Goal: Information Seeking & Learning: Learn about a topic

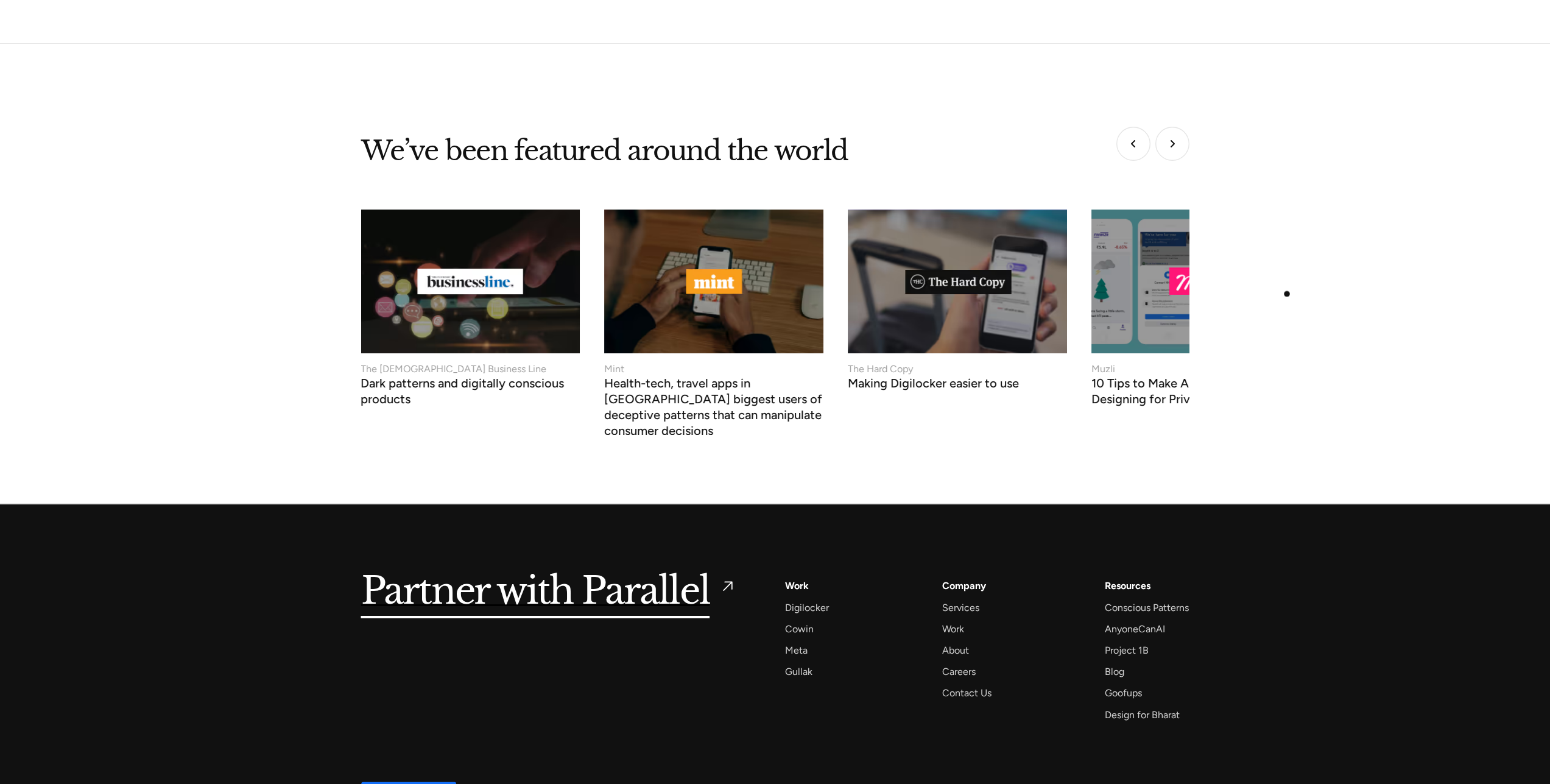
scroll to position [4450, 0]
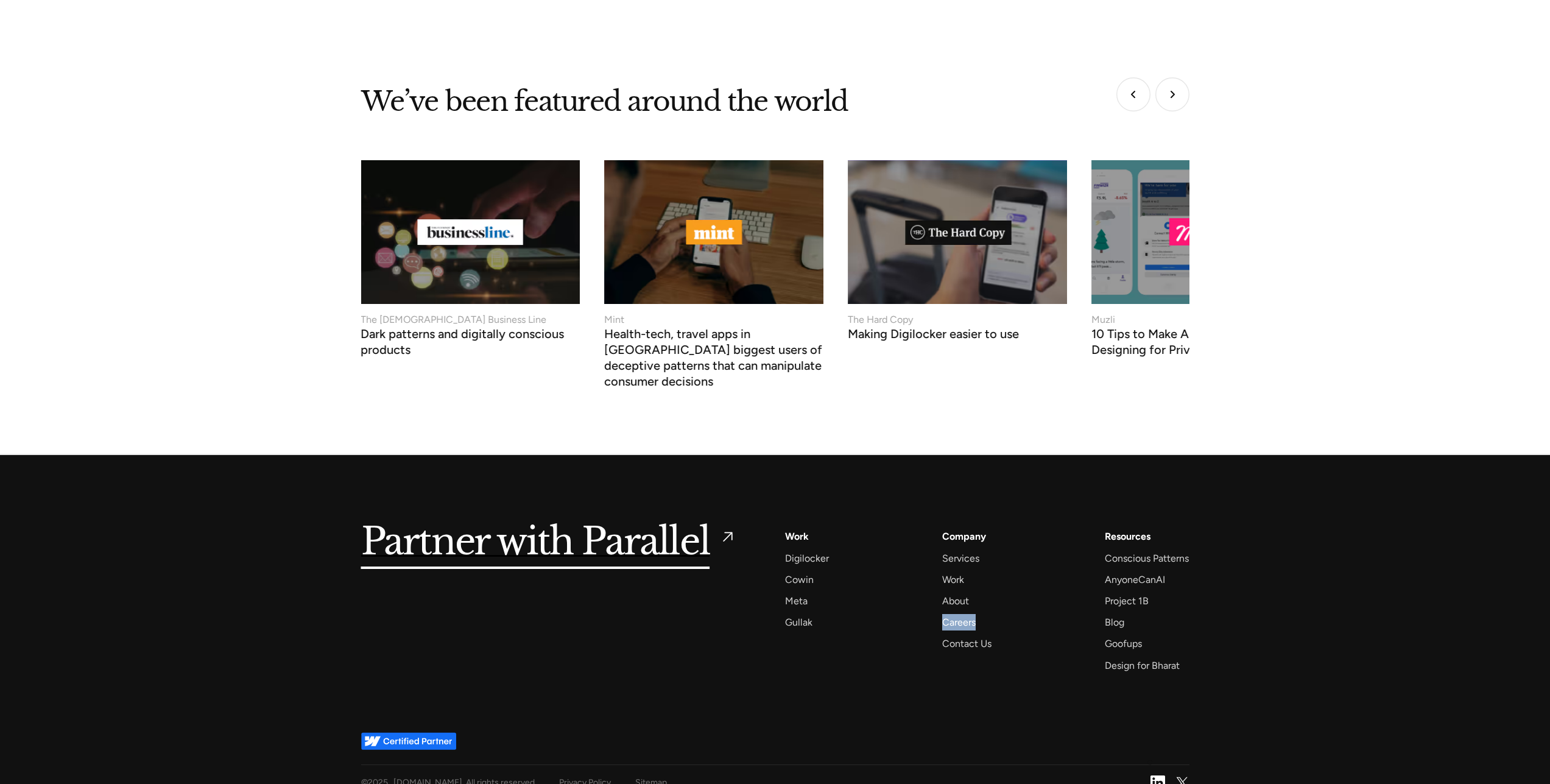
click at [1155, 775] on img at bounding box center [1157, 782] width 14 height 14
click at [954, 592] on div "About" at bounding box center [956, 601] width 27 height 16
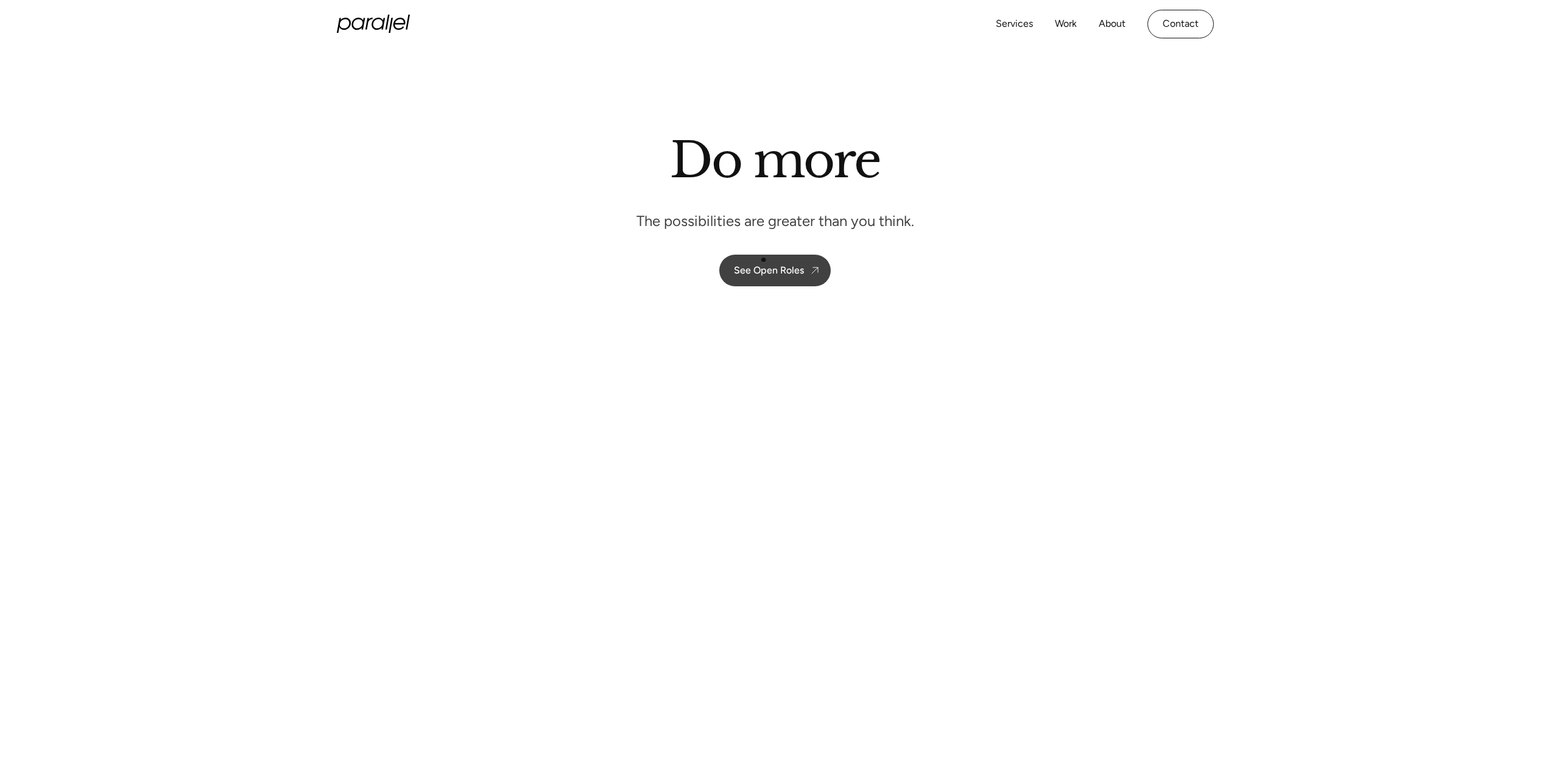
click at [762, 254] on link "See Open Roles" at bounding box center [775, 270] width 111 height 31
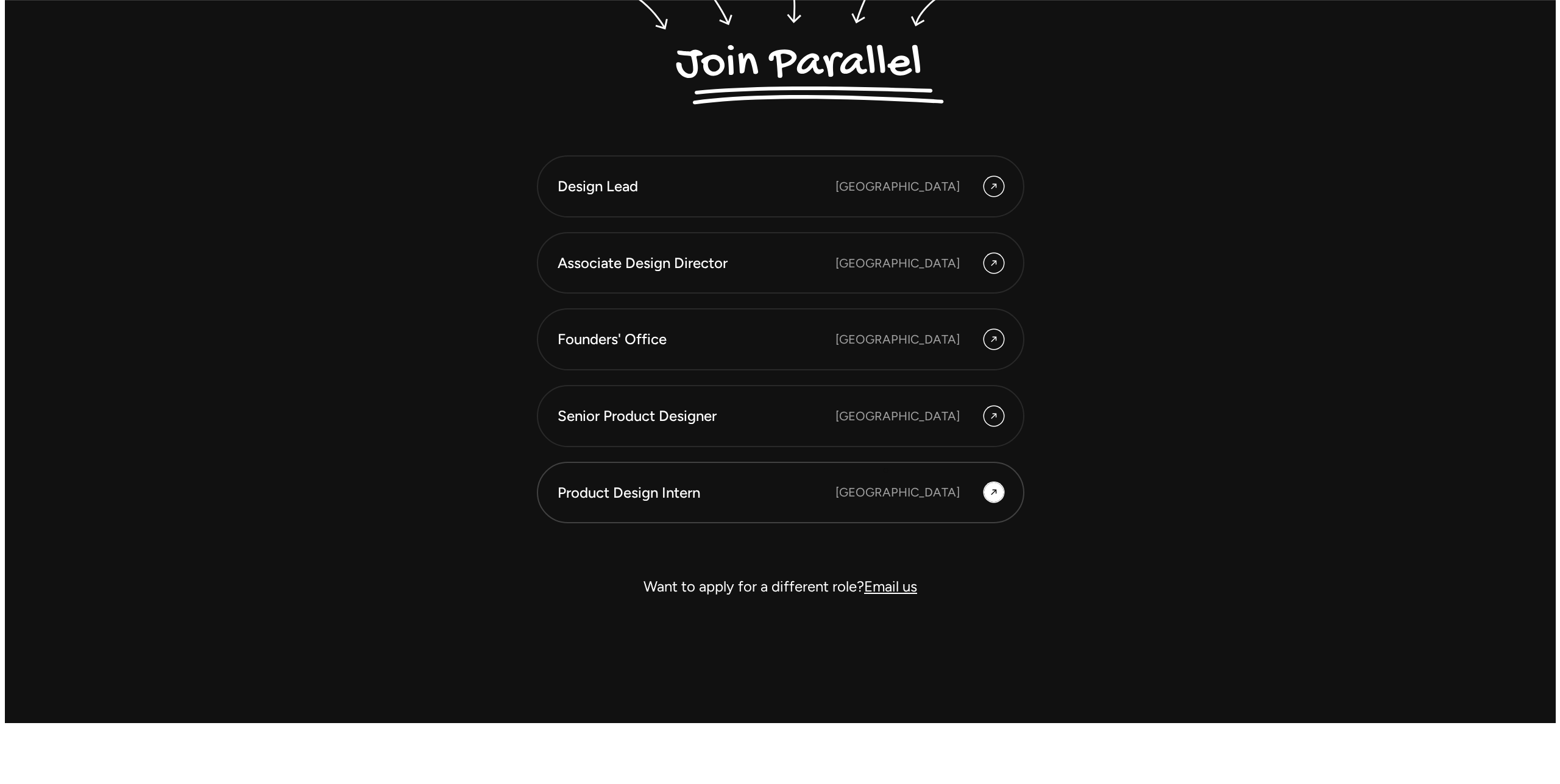
scroll to position [3705, 0]
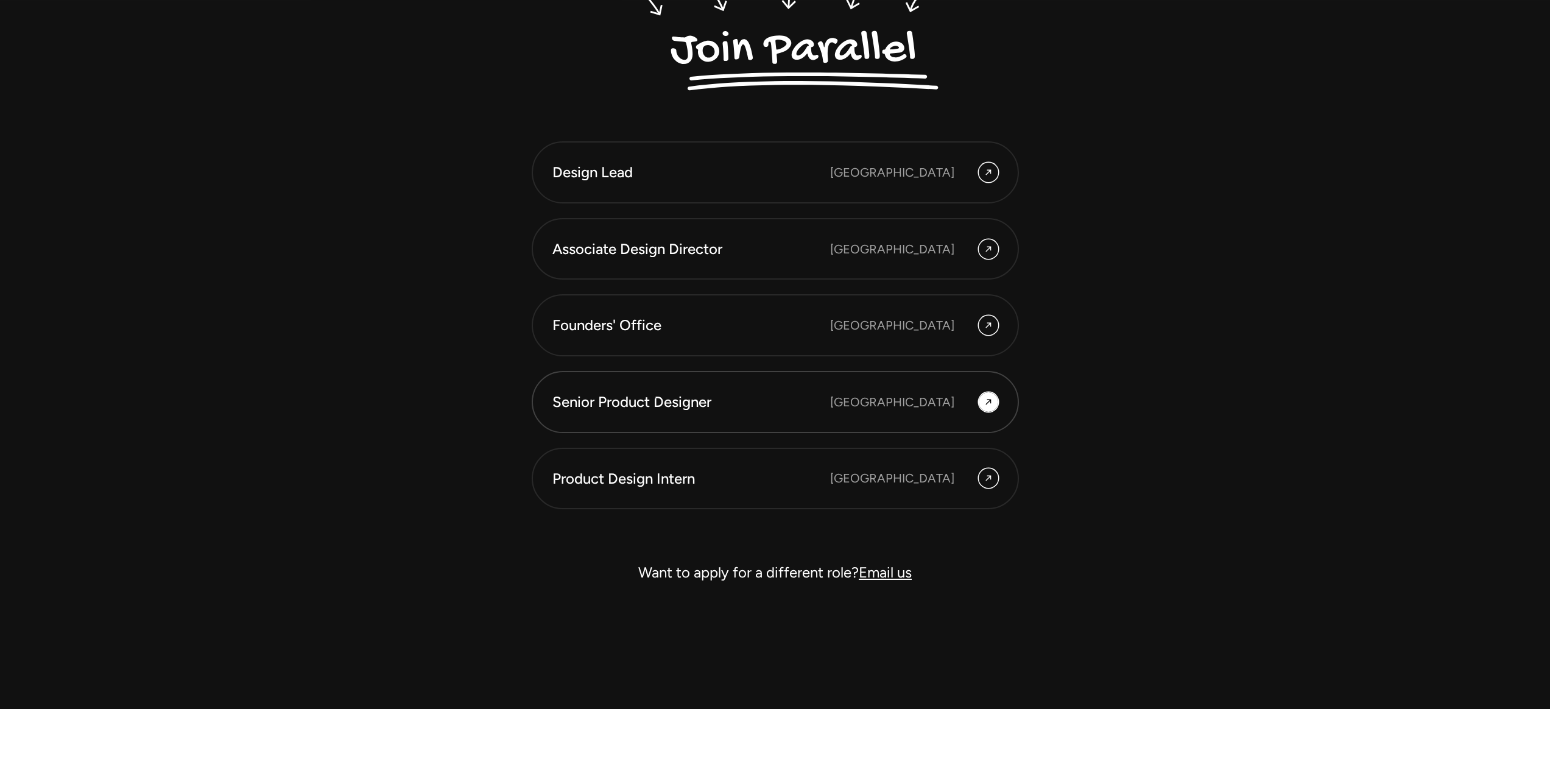
click at [653, 398] on div "Senior Product Designer" at bounding box center [691, 401] width 278 height 21
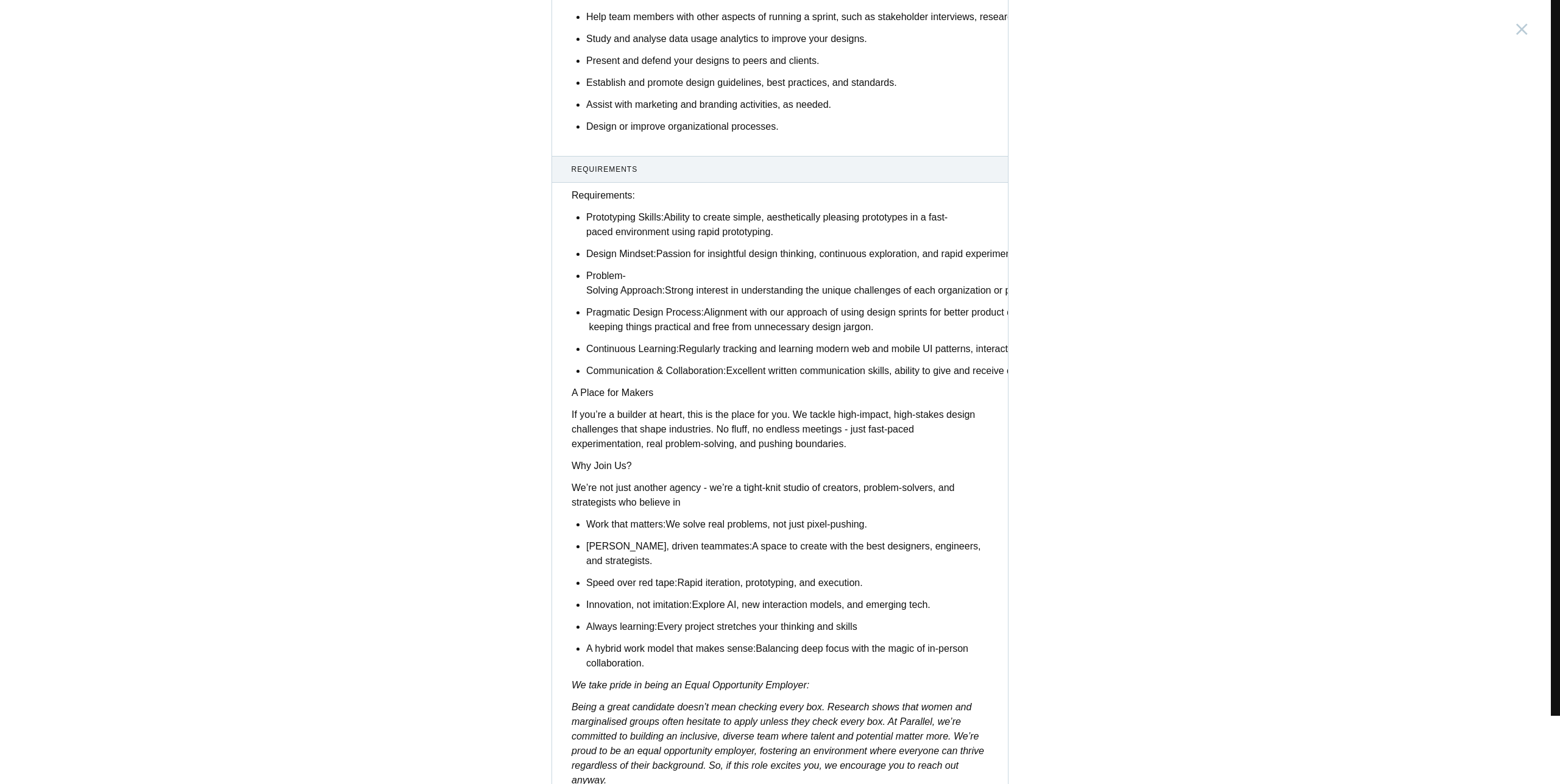
scroll to position [672, 0]
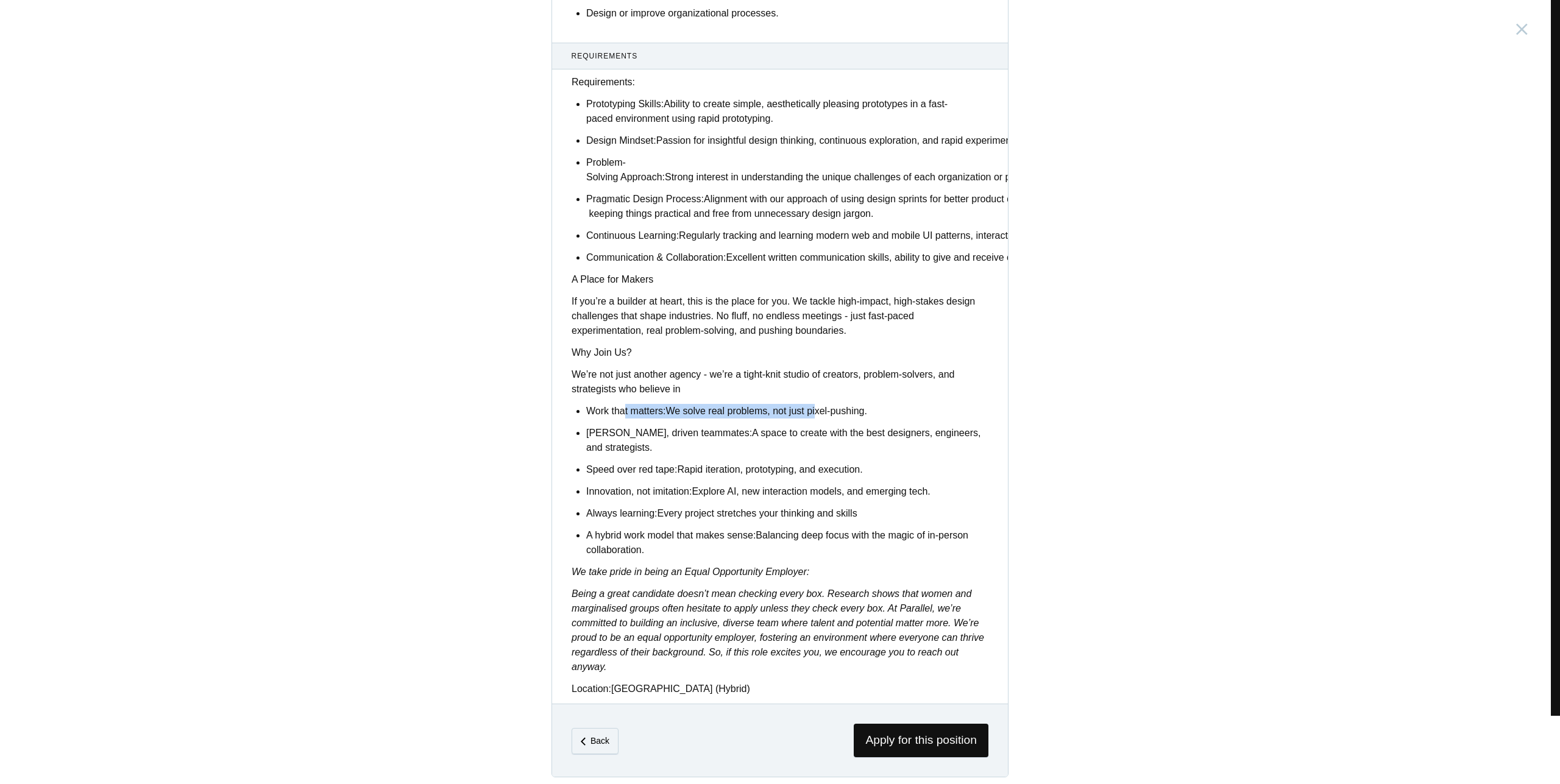
drag, startPoint x: 623, startPoint y: 402, endPoint x: 852, endPoint y: 403, distance: 229.0
click at [826, 405] on p "Work that matters: We solve real problems, not just pixel-pushing." at bounding box center [788, 411] width 402 height 14
click at [877, 404] on p "Work that matters: We solve real problems, not just pixel-pushing." at bounding box center [788, 411] width 402 height 14
drag, startPoint x: 839, startPoint y: 491, endPoint x: 933, endPoint y: 484, distance: 94.3
click at [920, 484] on p "Innovation, not imitation: Explore AI, new interaction models, and emerging tec…" at bounding box center [788, 491] width 402 height 14
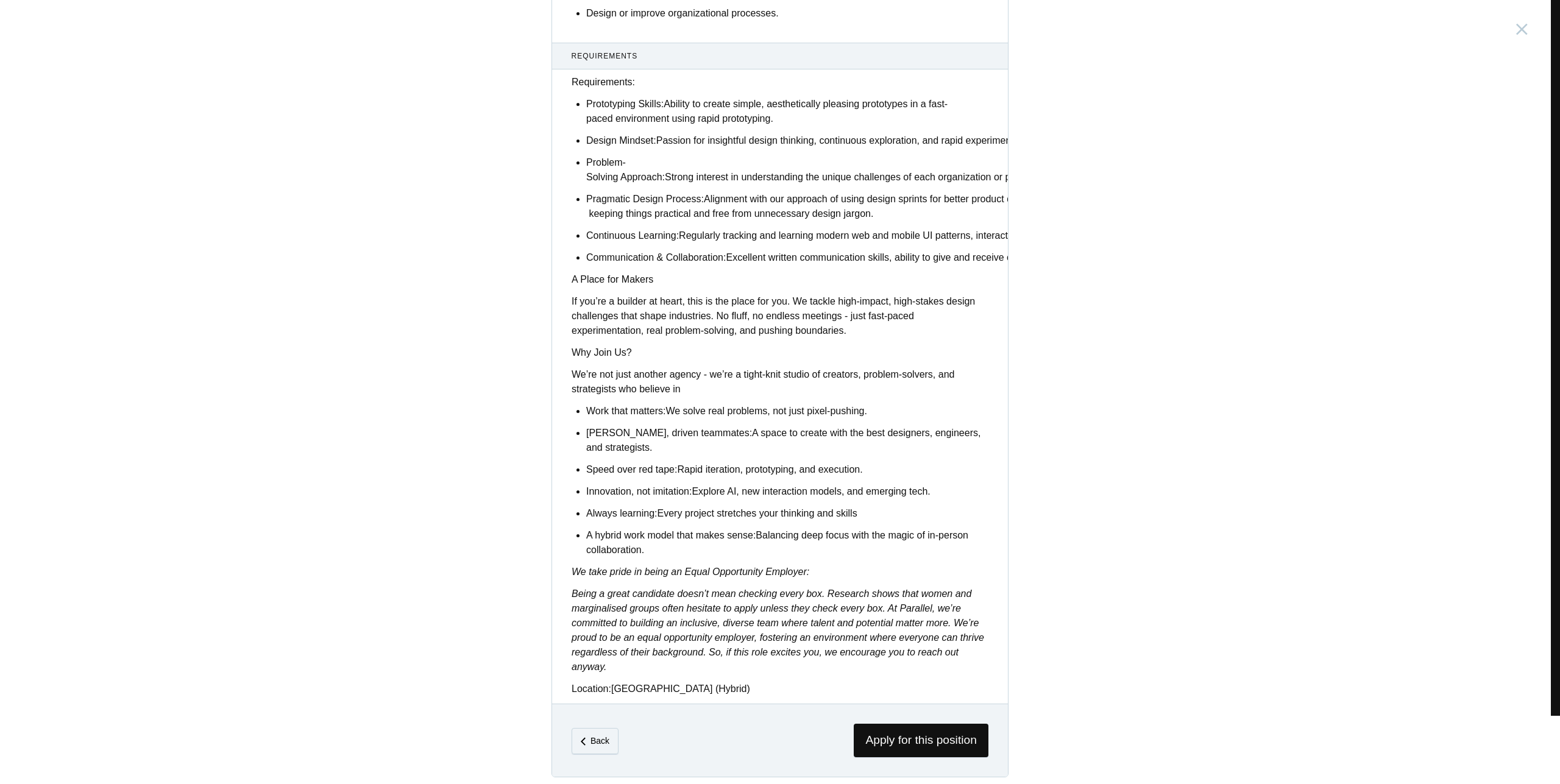
click at [933, 484] on p "Innovation, not imitation: Explore AI, new interaction models, and emerging tec…" at bounding box center [788, 491] width 402 height 14
click at [823, 518] on ul "Work that matters: We solve real problems, not just pixel-pushing. Sharp, drive…" at bounding box center [788, 481] width 402 height 153
click at [728, 506] on p "Always learning: Every project stretches your thinking and skills" at bounding box center [788, 513] width 402 height 14
click at [769, 499] on ul "Work that matters: We solve real problems, not just pixel-pushing. Sharp, drive…" at bounding box center [788, 481] width 402 height 153
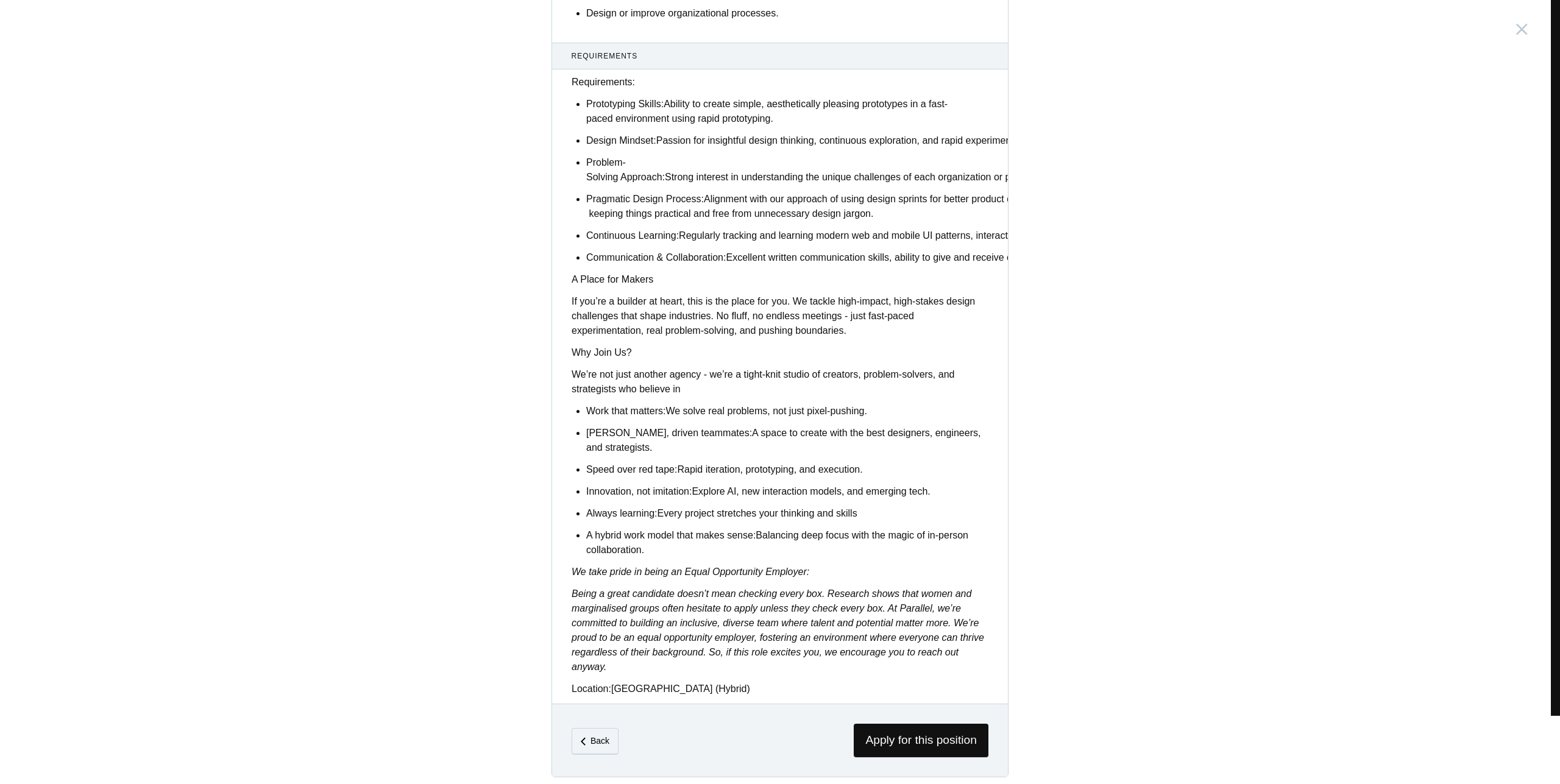
click at [788, 510] on p "Always learning: Every project stretches your thinking and skills" at bounding box center [788, 513] width 402 height 14
click at [811, 508] on p "Always learning: Every project stretches your thinking and skills" at bounding box center [788, 513] width 402 height 14
click at [838, 507] on p "Always learning: Every project stretches your thinking and skills" at bounding box center [788, 513] width 402 height 14
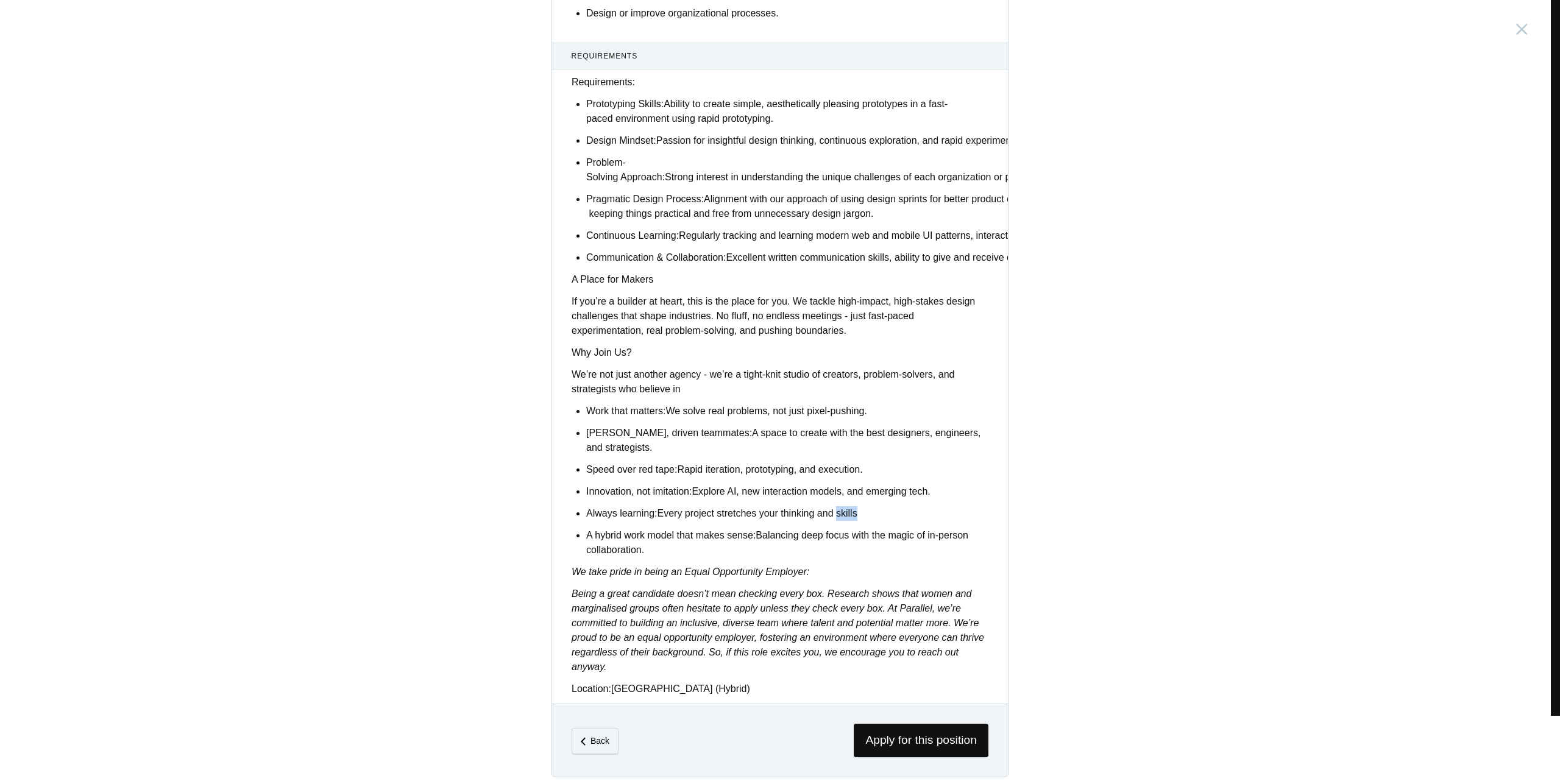
click at [838, 507] on p "Always learning: Every project stretches your thinking and skills" at bounding box center [788, 513] width 402 height 14
click at [856, 508] on p "Always learning: Every project stretches your thinking and skills" at bounding box center [788, 513] width 402 height 14
click at [784, 506] on p "Always learning: Every project stretches your thinking and skills" at bounding box center [788, 513] width 402 height 14
click at [723, 508] on p "Always learning: Every project stretches your thinking and skills" at bounding box center [788, 513] width 402 height 14
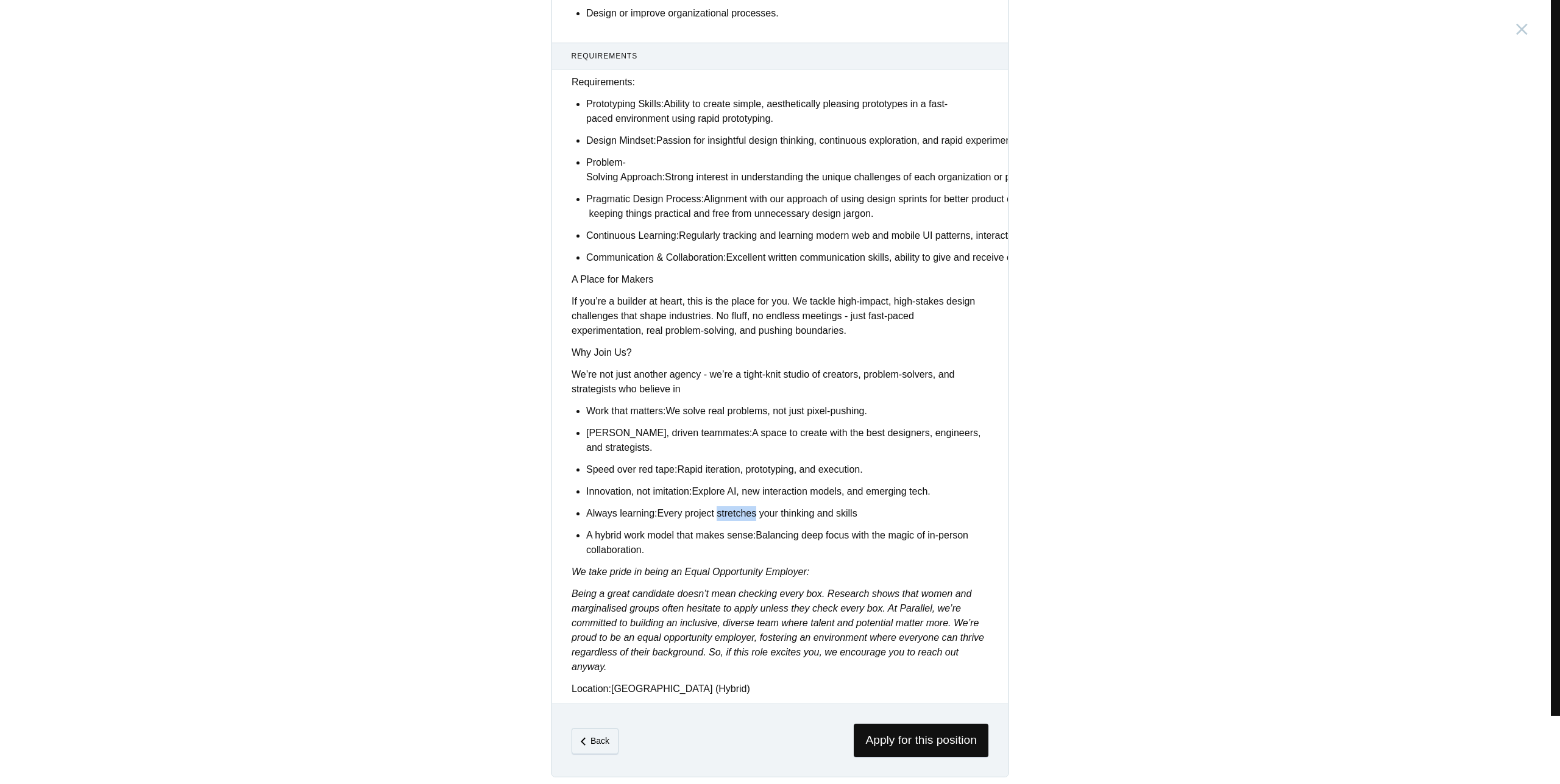
click at [723, 508] on p "Always learning: Every project stretches your thinking and skills" at bounding box center [788, 513] width 402 height 14
click at [730, 506] on p "Always learning: Every project stretches your thinking and skills" at bounding box center [788, 513] width 402 height 14
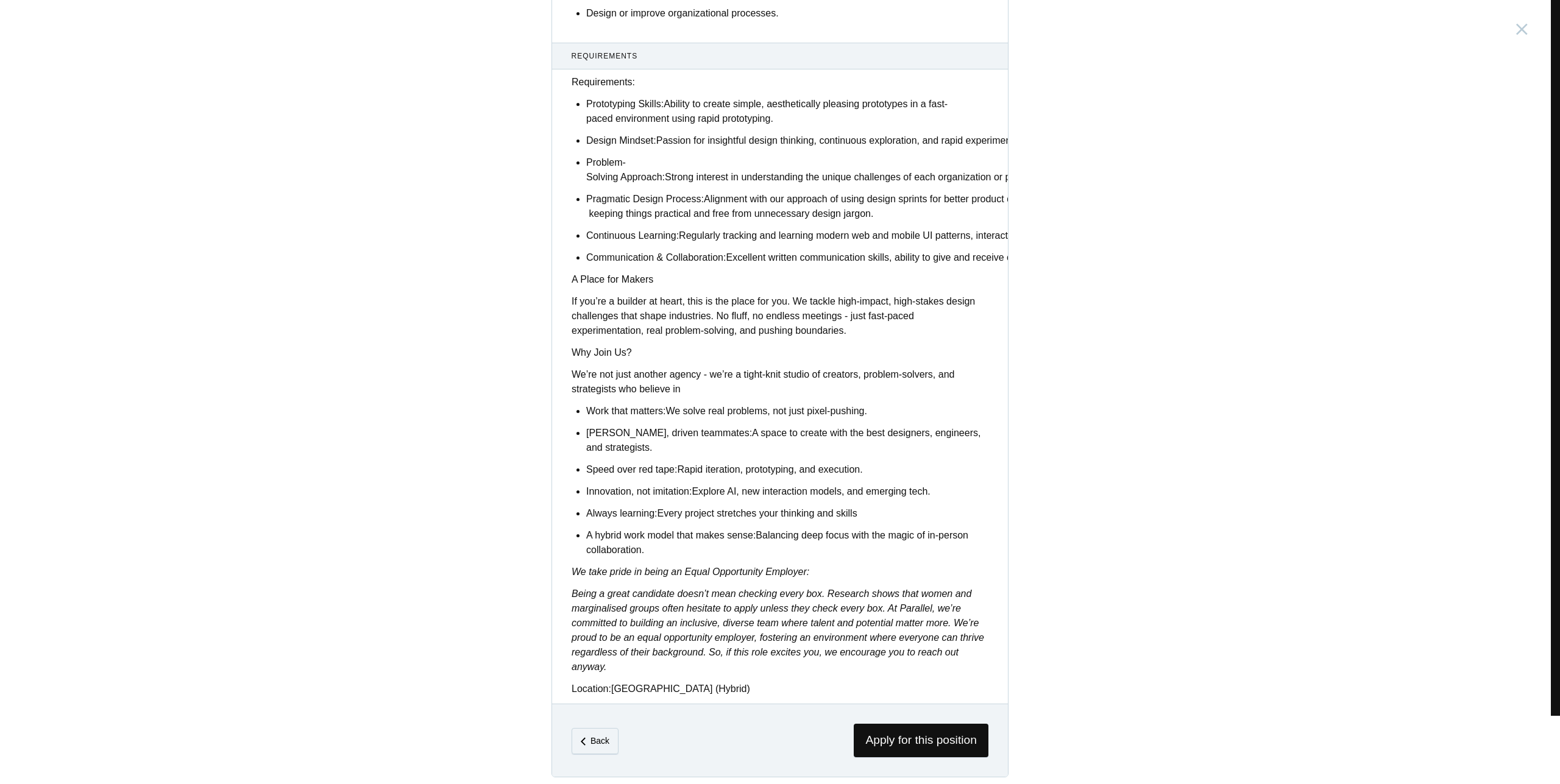
click at [847, 469] on p "Speed over red tape: Rapid iteration, prototyping, and execution." at bounding box center [788, 469] width 402 height 14
click at [801, 441] on p "Sharp, driven teammates: A space to create with the best designers, engineers, …" at bounding box center [788, 440] width 402 height 30
click at [801, 462] on p "Speed over red tape: Rapid iteration, prototyping, and execution." at bounding box center [788, 469] width 402 height 14
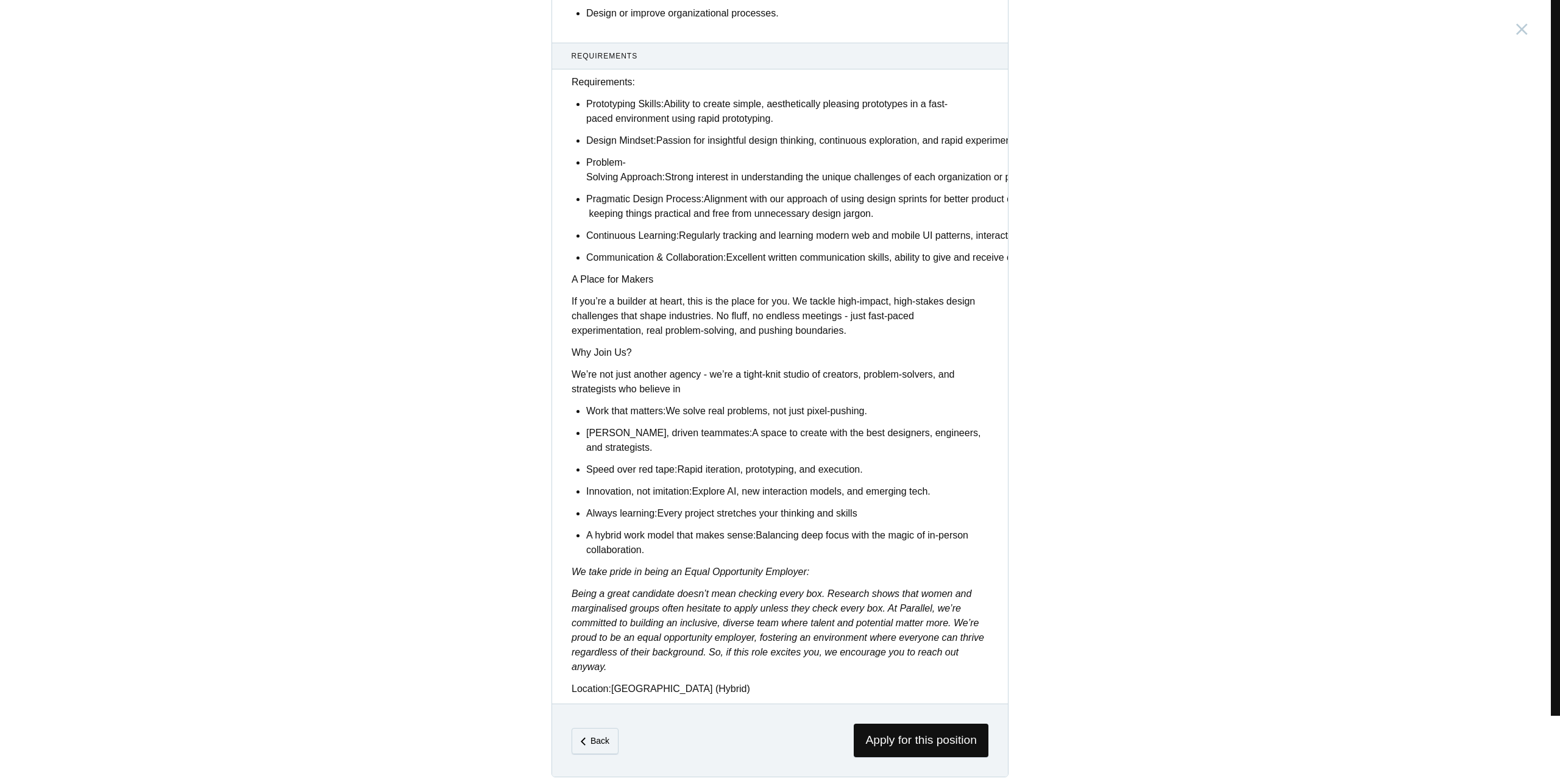
click at [827, 472] on ul "Work that matters: We solve real problems, not just pixel-pushing. Sharp, drive…" at bounding box center [788, 481] width 402 height 153
click at [823, 493] on ul "Work that matters: We solve real problems, not just pixel-pushing. Sharp, drive…" at bounding box center [788, 481] width 402 height 153
click at [822, 493] on p "Innovation, not imitation: Explore AI, new interaction models, and emerging tec…" at bounding box center [788, 491] width 402 height 14
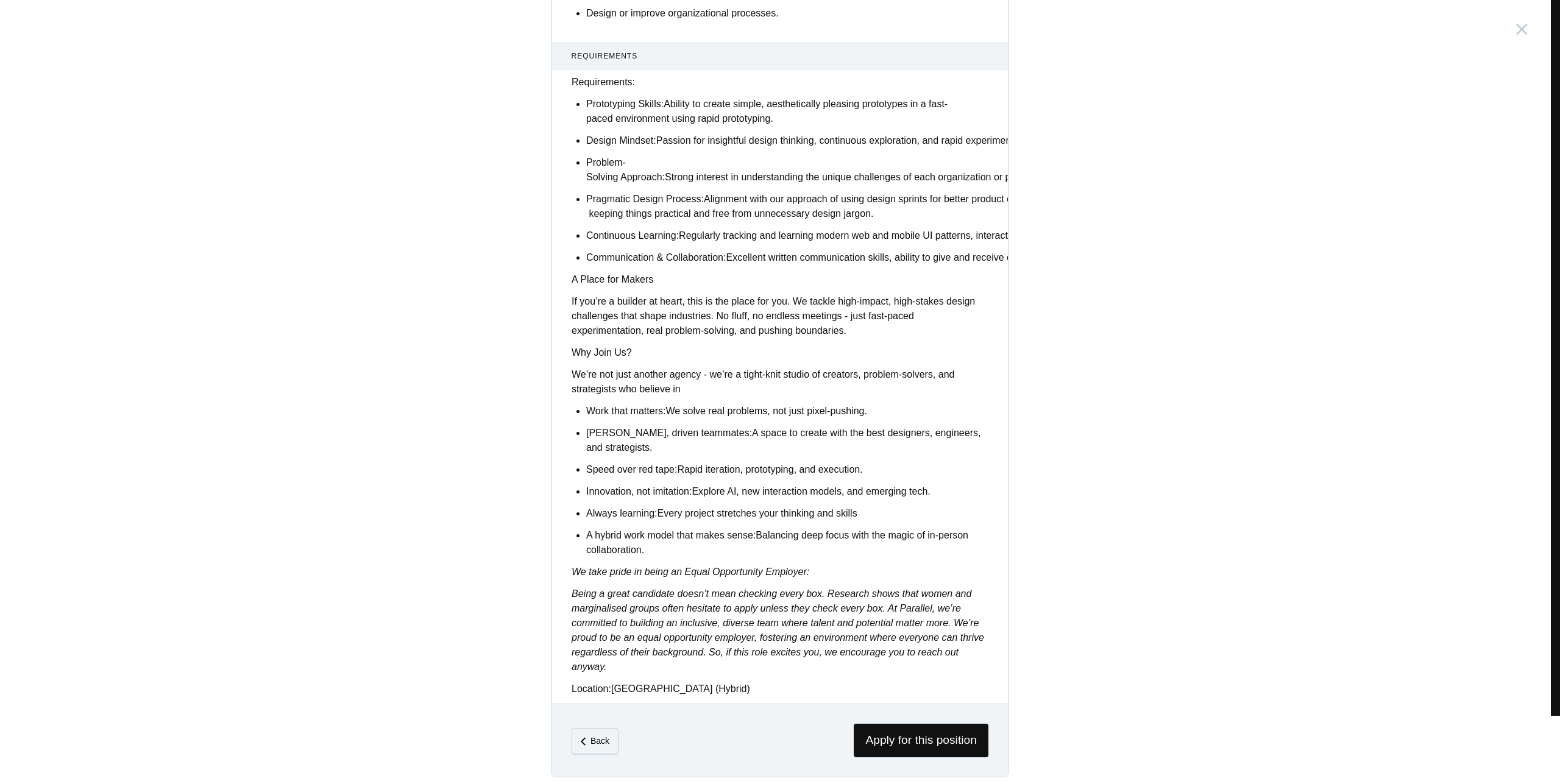
click at [822, 513] on p "Always learning: Every project stretches your thinking and skills" at bounding box center [788, 513] width 402 height 14
click at [828, 508] on p "Always learning: Every project stretches your thinking and skills" at bounding box center [788, 513] width 402 height 14
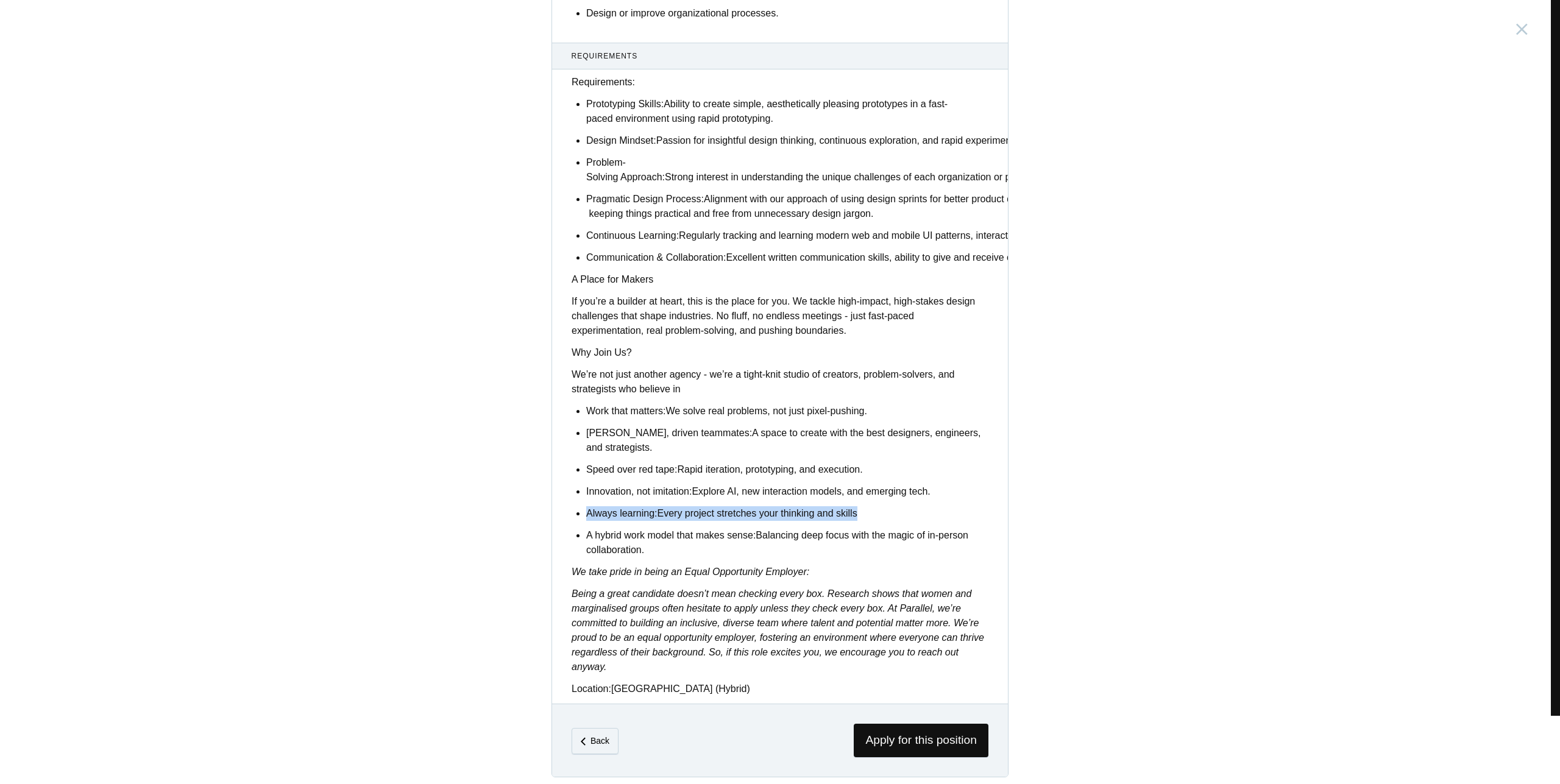
click at [828, 508] on p "Always learning: Every project stretches your thinking and skills" at bounding box center [788, 513] width 402 height 14
click at [838, 508] on p "Always learning: Every project stretches your thinking and skills" at bounding box center [788, 513] width 402 height 14
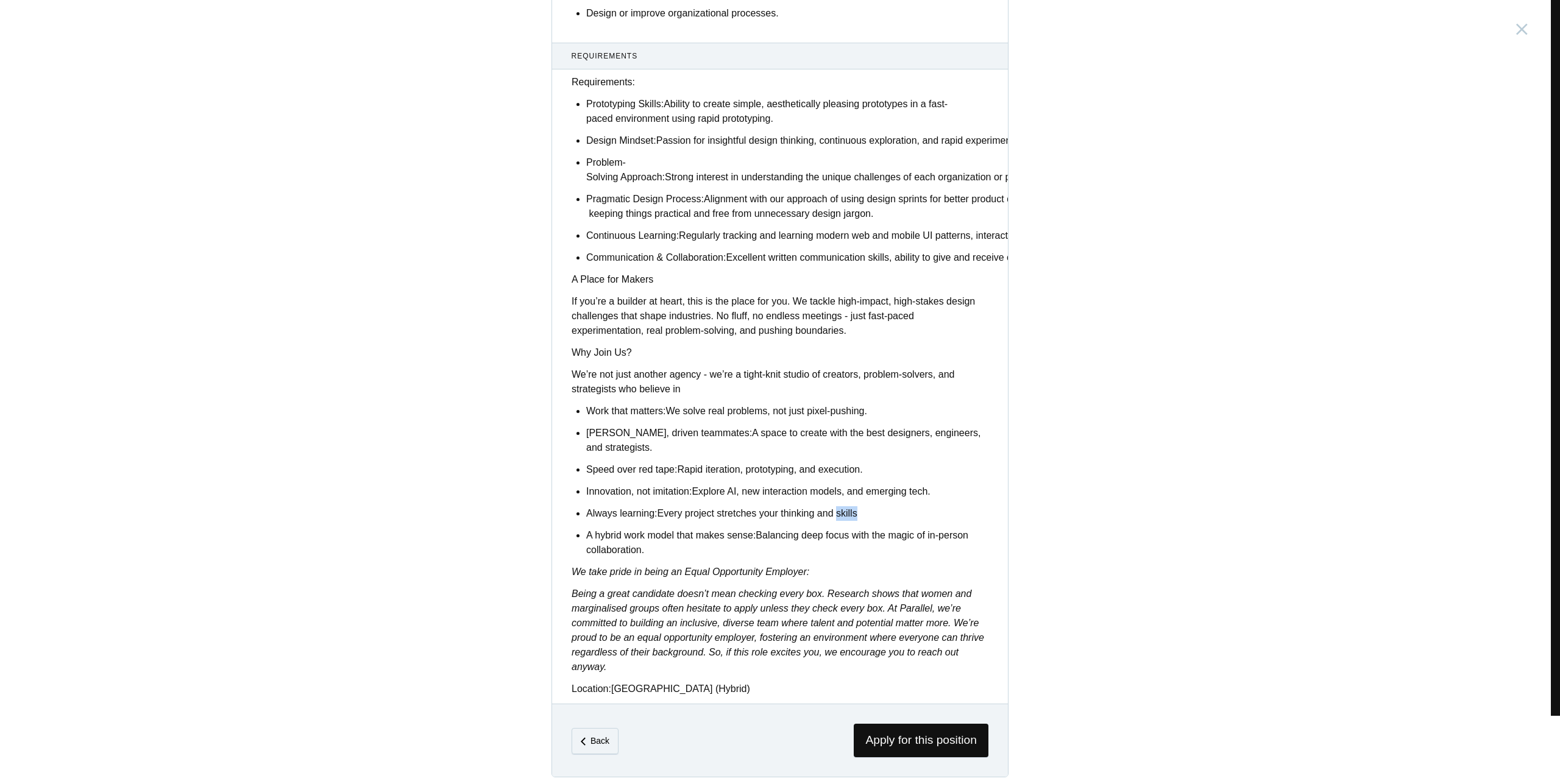
click at [837, 506] on p "Always learning: Every project stretches your thinking and skills" at bounding box center [788, 513] width 402 height 14
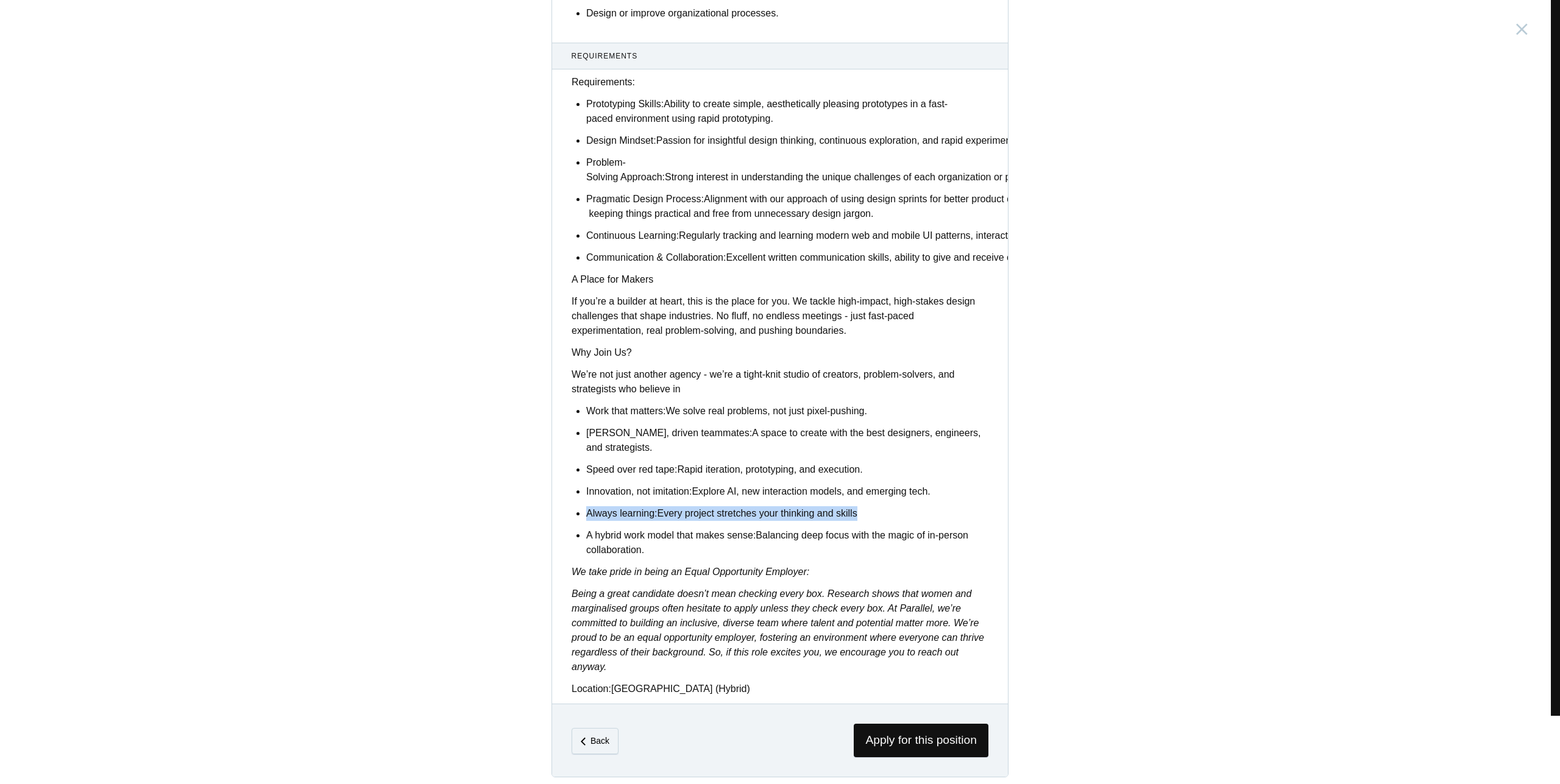
click at [837, 506] on p "Always learning: Every project stretches your thinking and skills" at bounding box center [788, 513] width 402 height 14
click at [837, 499] on ul "Work that matters: We solve real problems, not just pixel-pushing. Sharp, drive…" at bounding box center [788, 481] width 402 height 153
drag, startPoint x: 878, startPoint y: 587, endPoint x: 971, endPoint y: 593, distance: 93.2
click at [937, 591] on em "Being a great candidate doesn’t mean checking every box. Research shows that wo…" at bounding box center [777, 629] width 412 height 84
drag, startPoint x: 894, startPoint y: 592, endPoint x: 963, endPoint y: 585, distance: 69.4
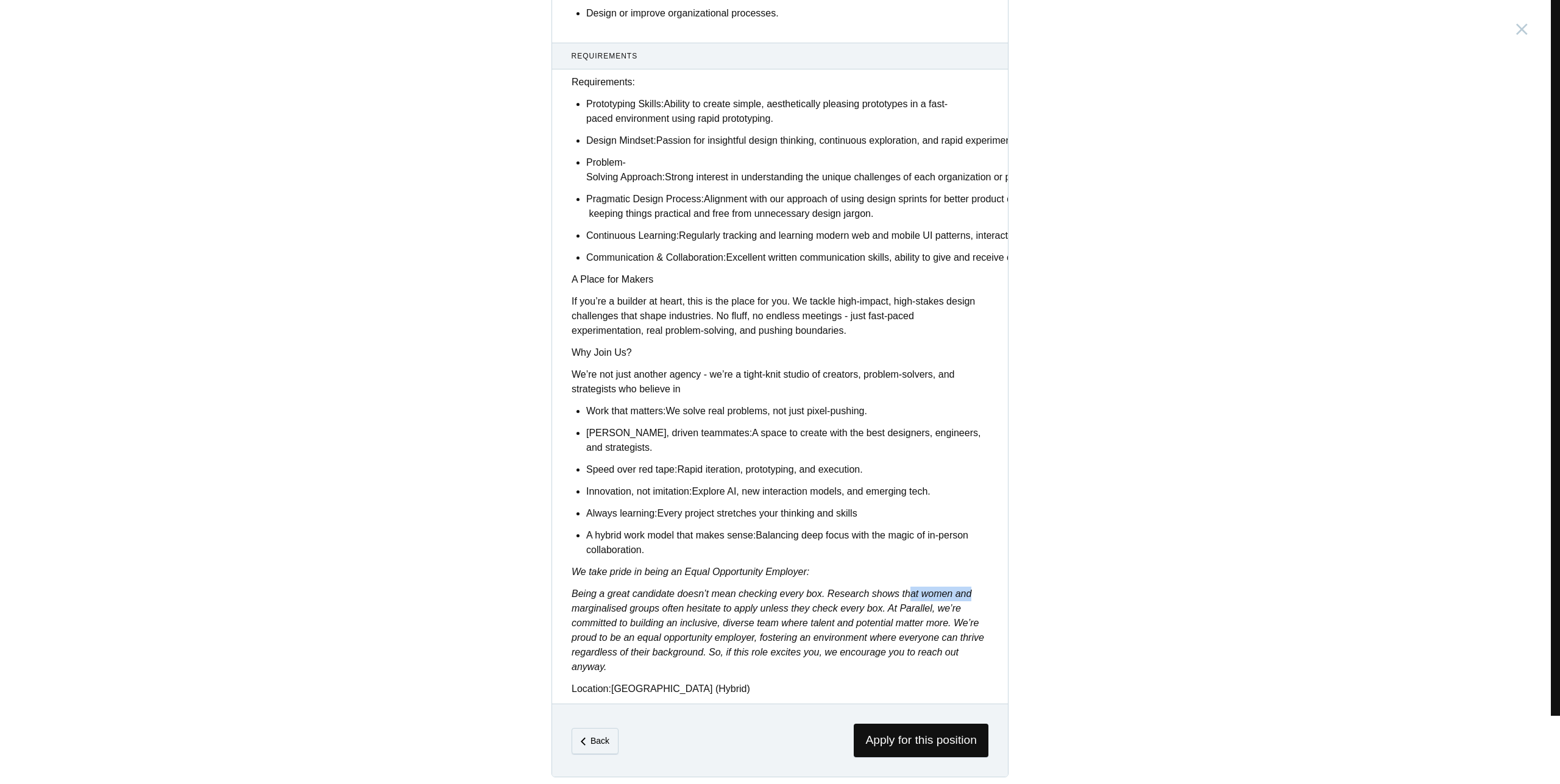
click at [963, 587] on p "Being a great candidate doesn’t mean checking every box. Research shows that wo…" at bounding box center [779, 631] width 417 height 88
click at [970, 587] on p "Being a great candidate doesn’t mean checking every box. Research shows that wo…" at bounding box center [779, 631] width 417 height 88
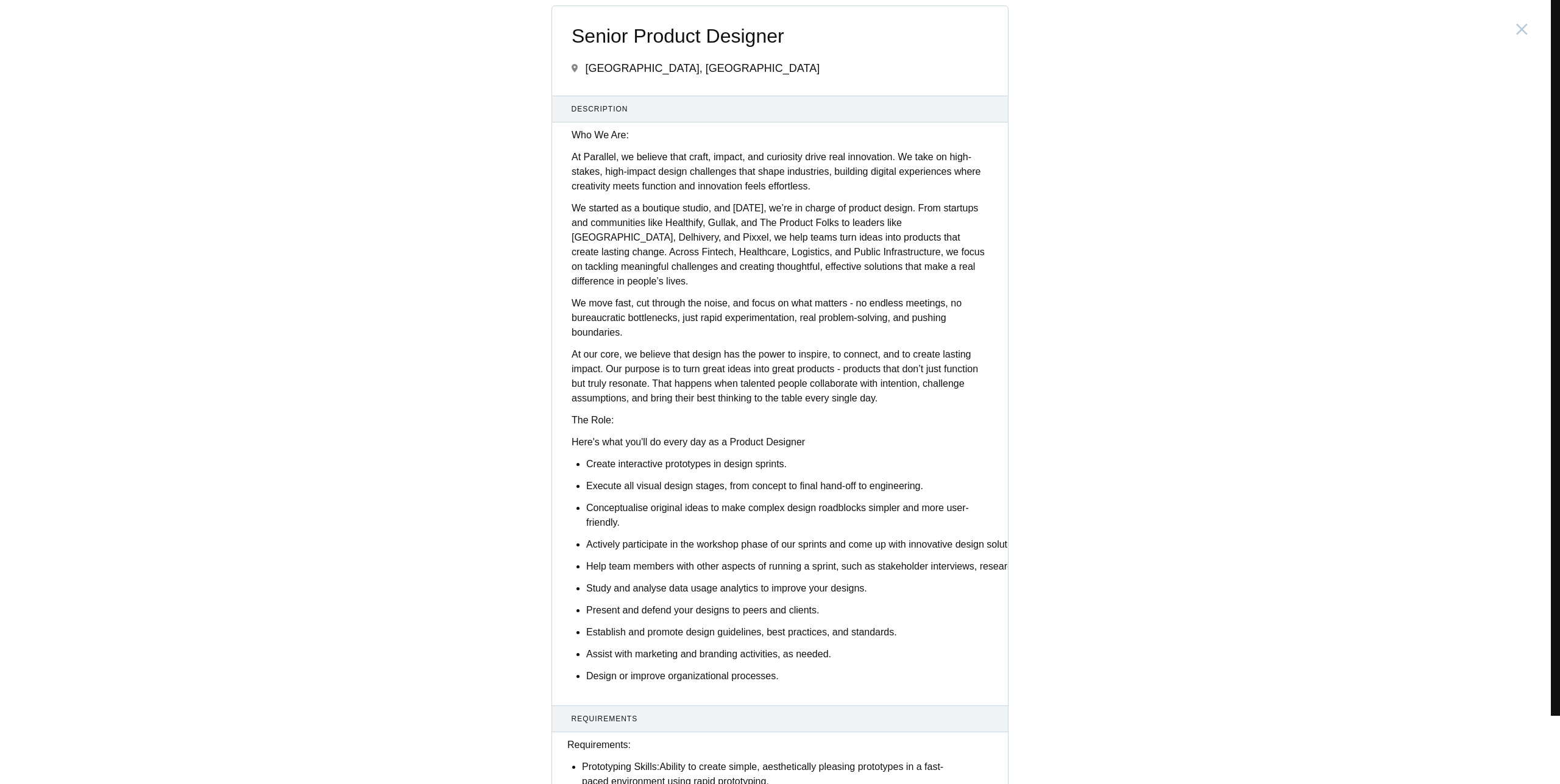
scroll to position [0, 0]
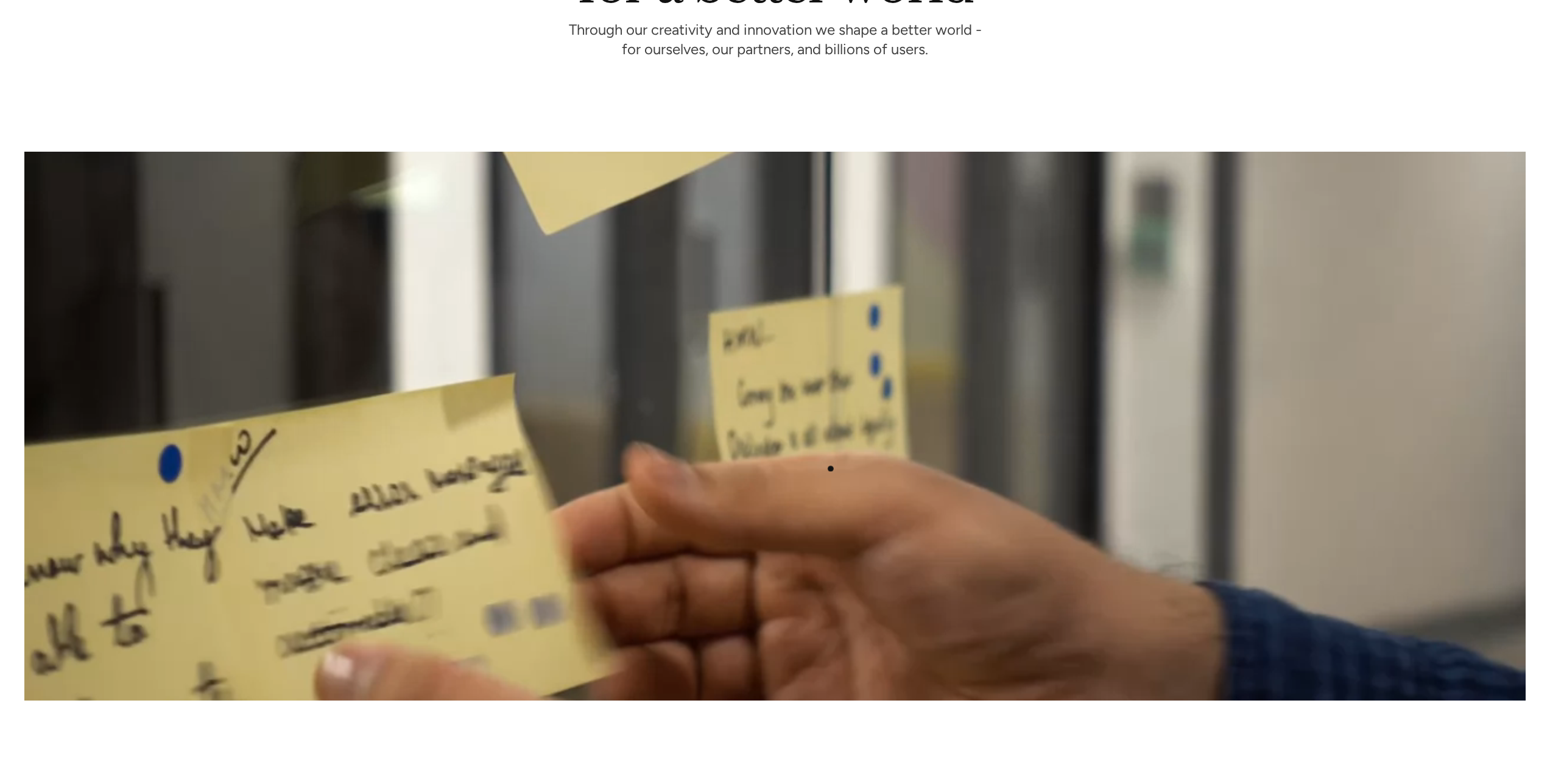
scroll to position [317, 0]
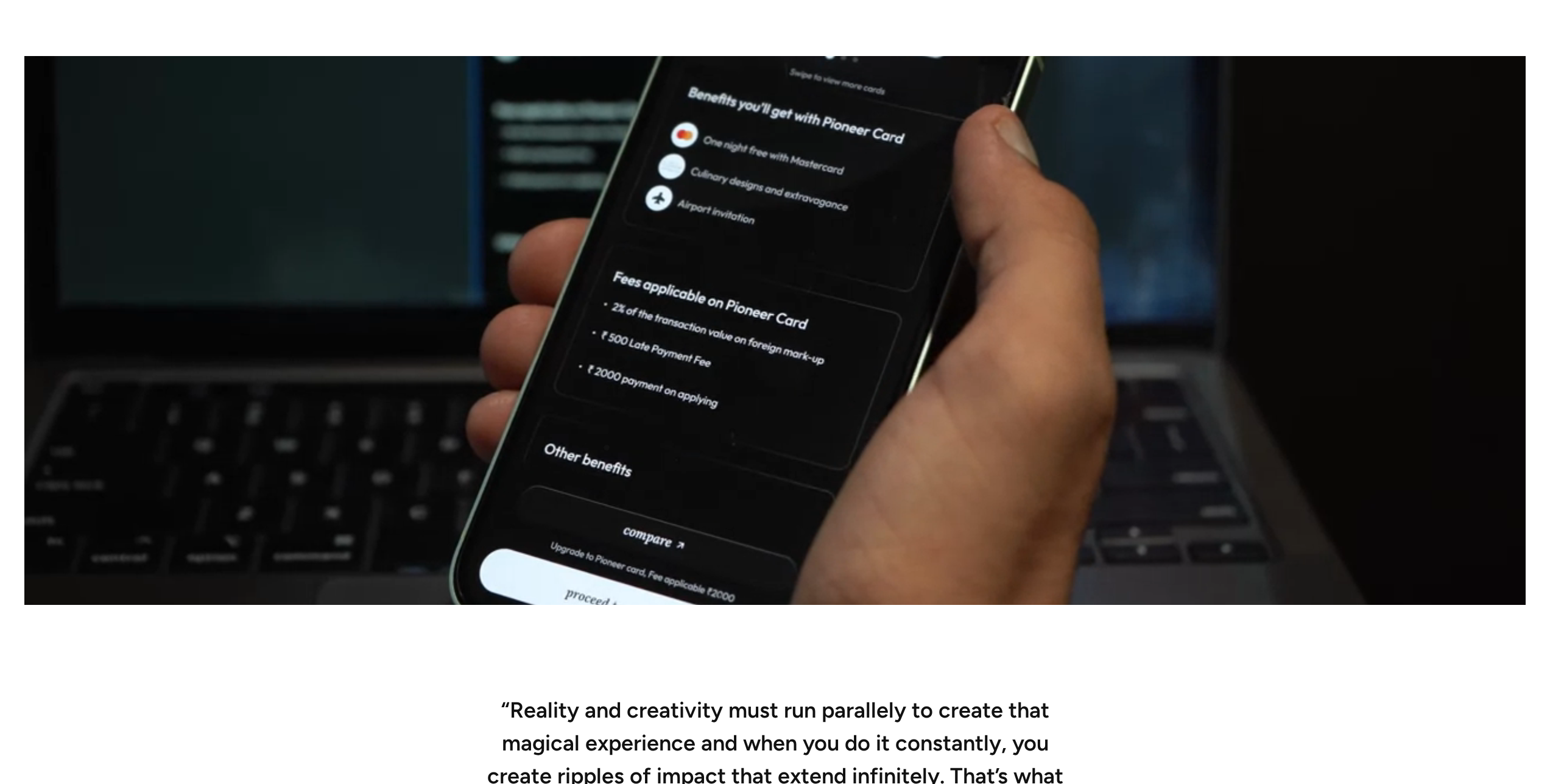
click at [625, 446] on video at bounding box center [775, 330] width 1502 height 548
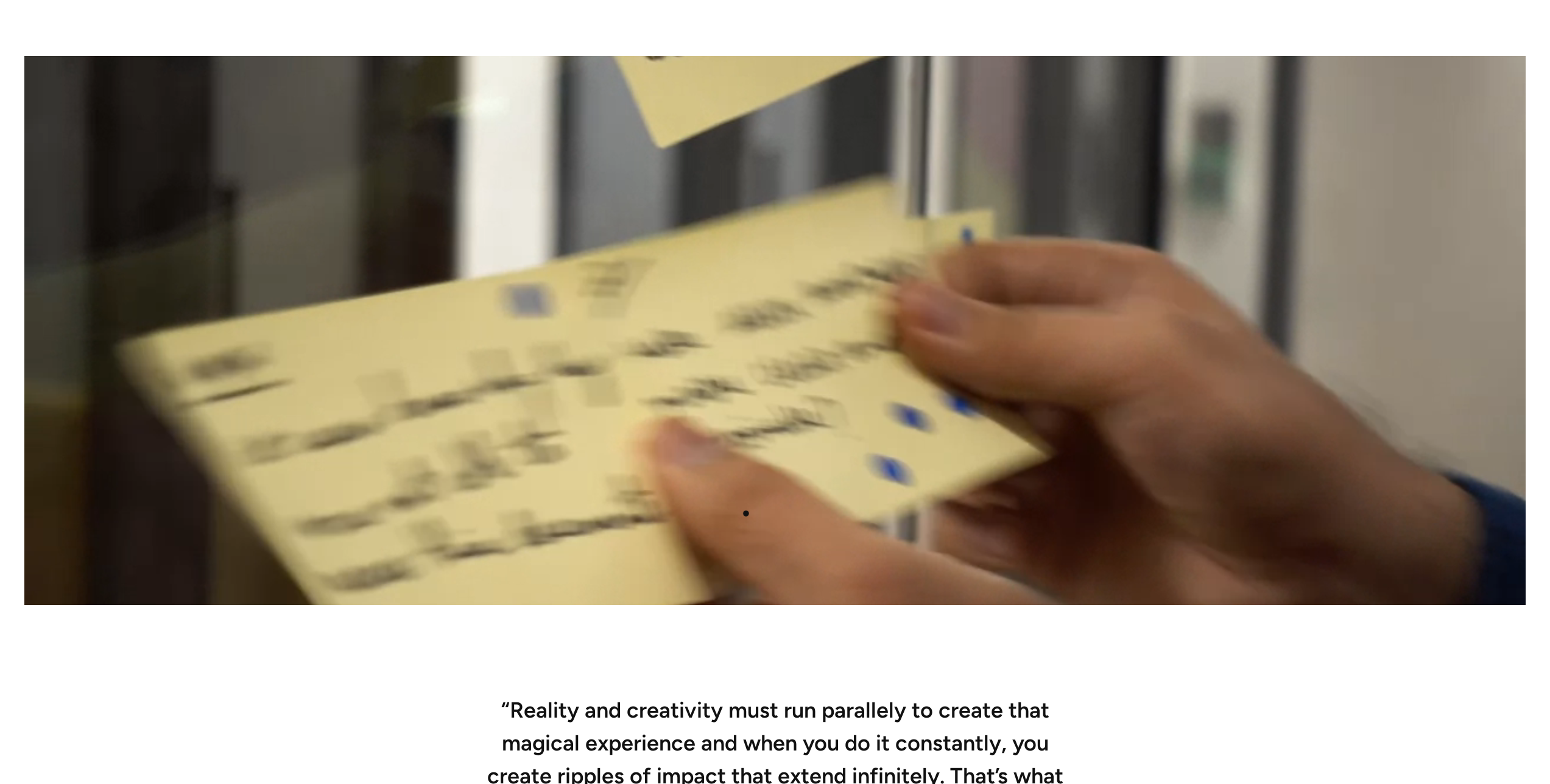
click at [767, 496] on video at bounding box center [775, 330] width 1502 height 548
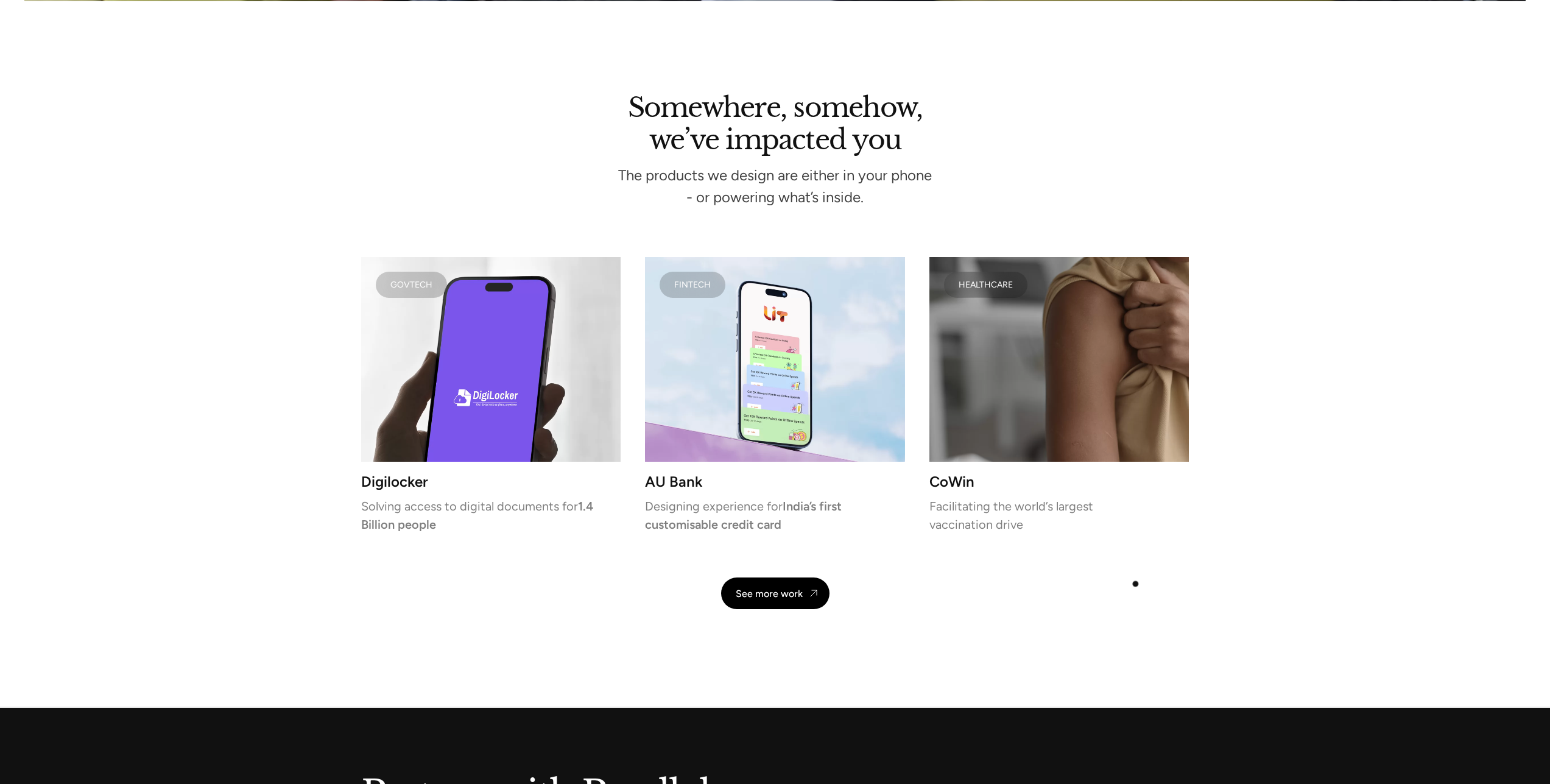
scroll to position [2916, 0]
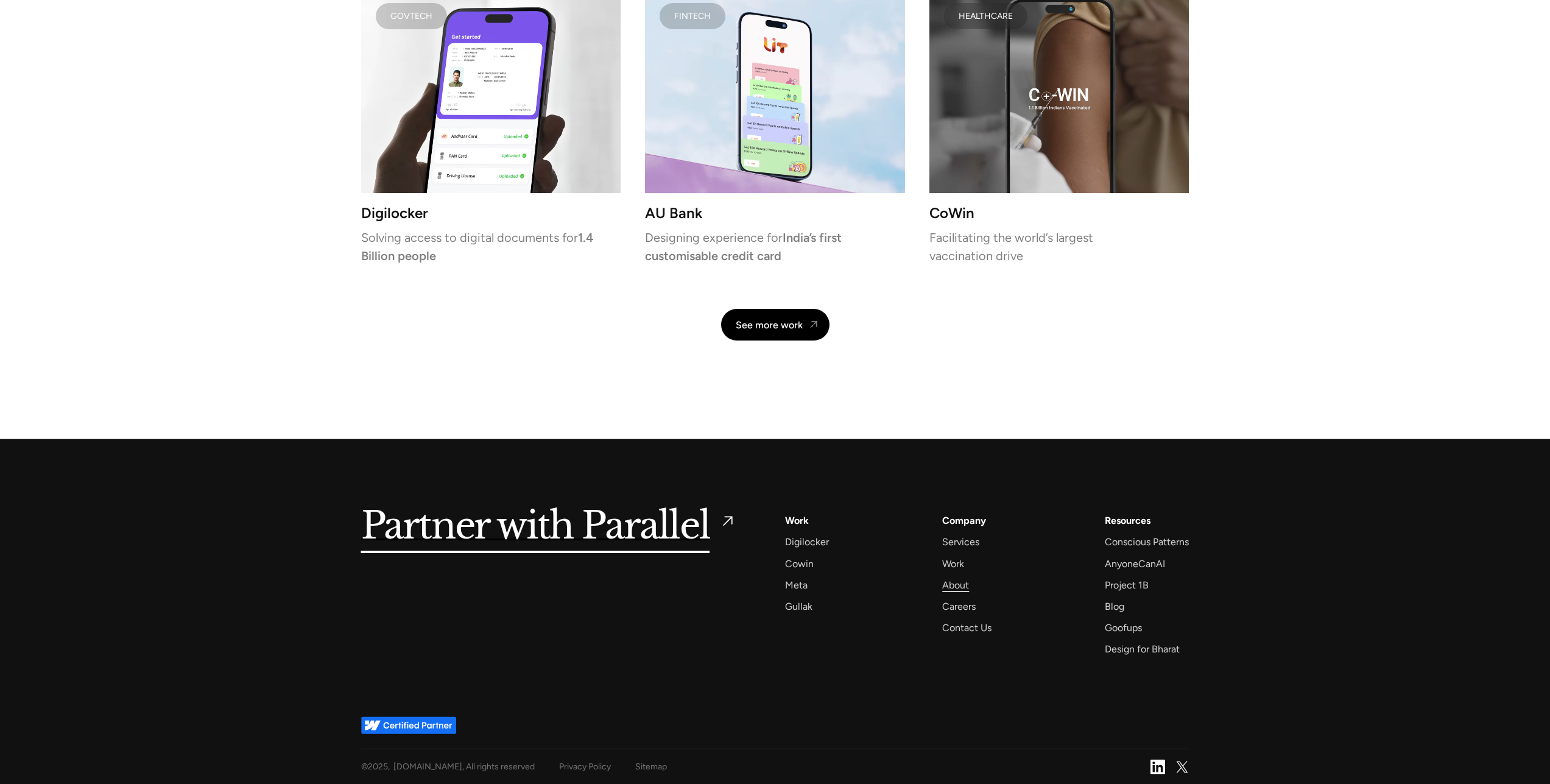
click at [964, 582] on div "About" at bounding box center [956, 585] width 27 height 16
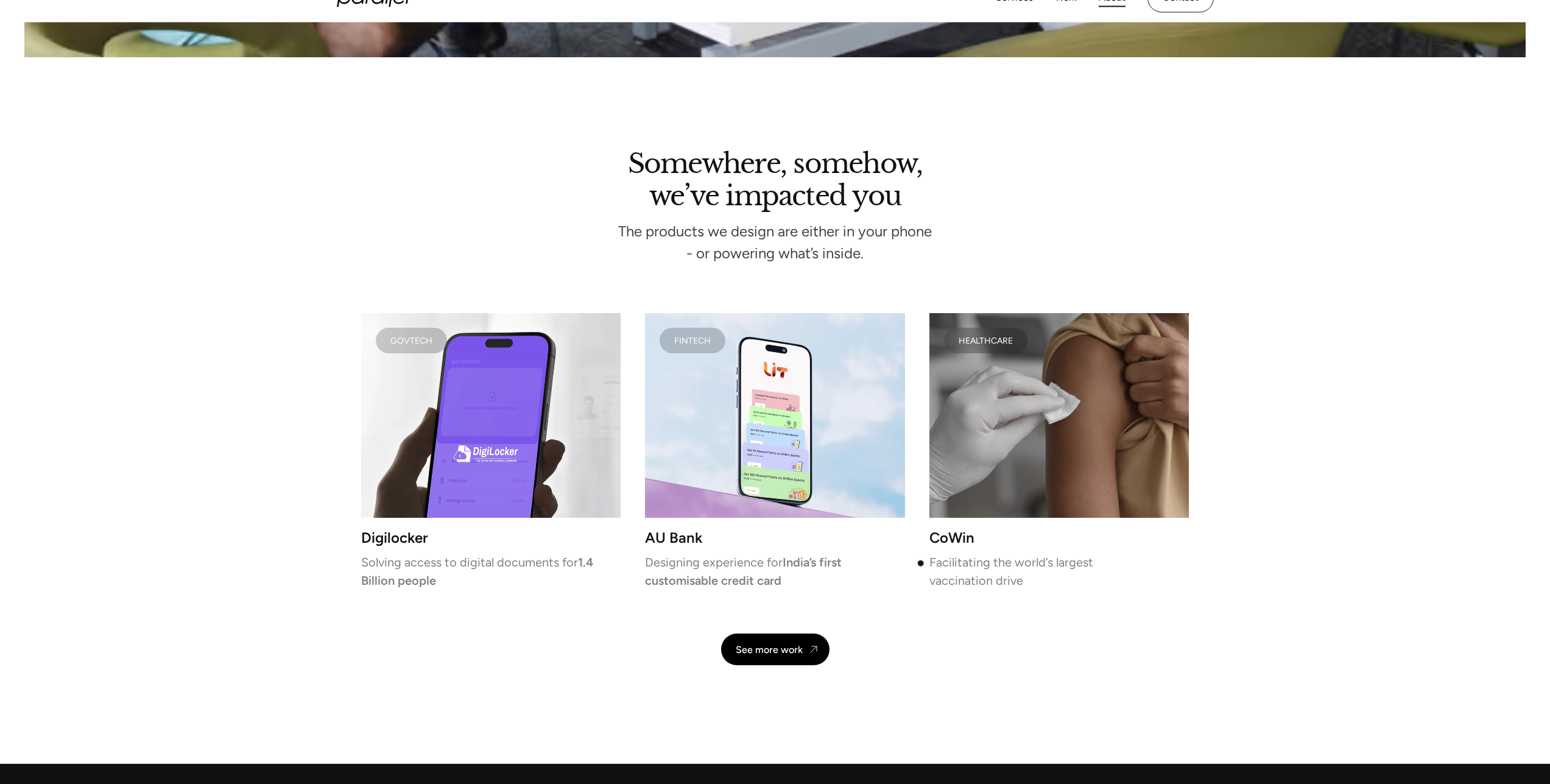
scroll to position [2916, 0]
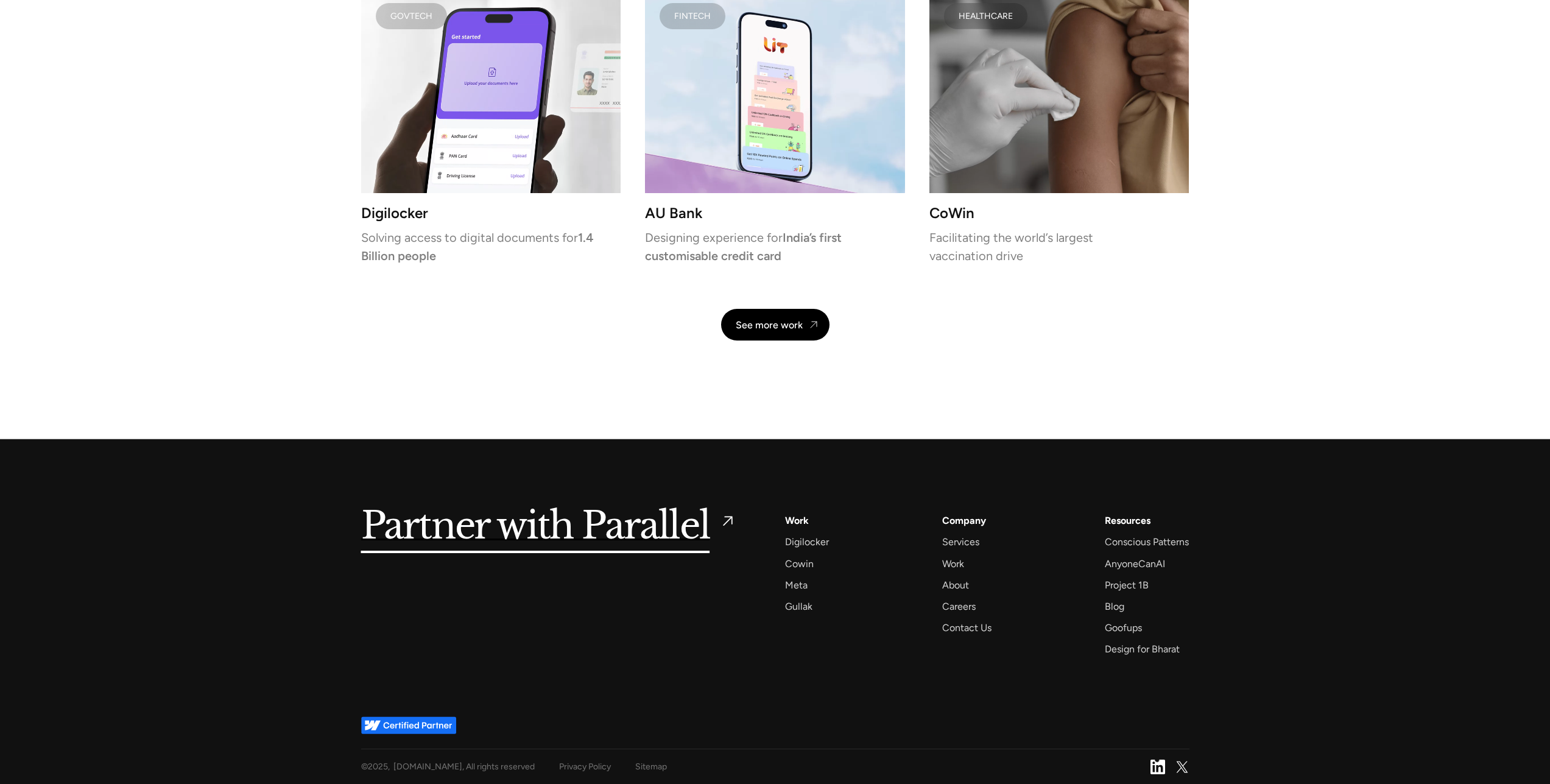
click at [1157, 760] on img at bounding box center [1157, 766] width 14 height 14
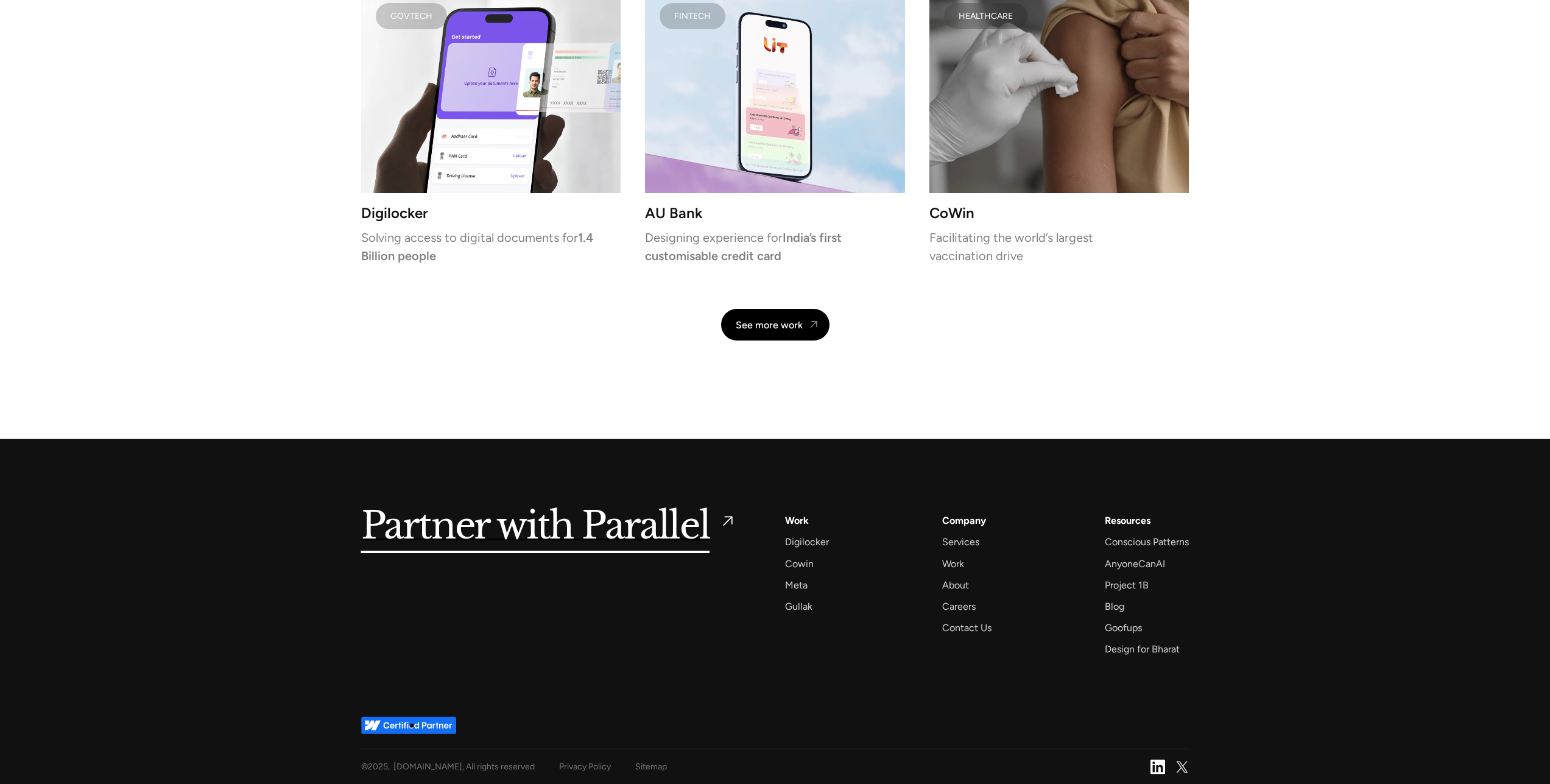
click at [412, 726] on img at bounding box center [408, 725] width 95 height 18
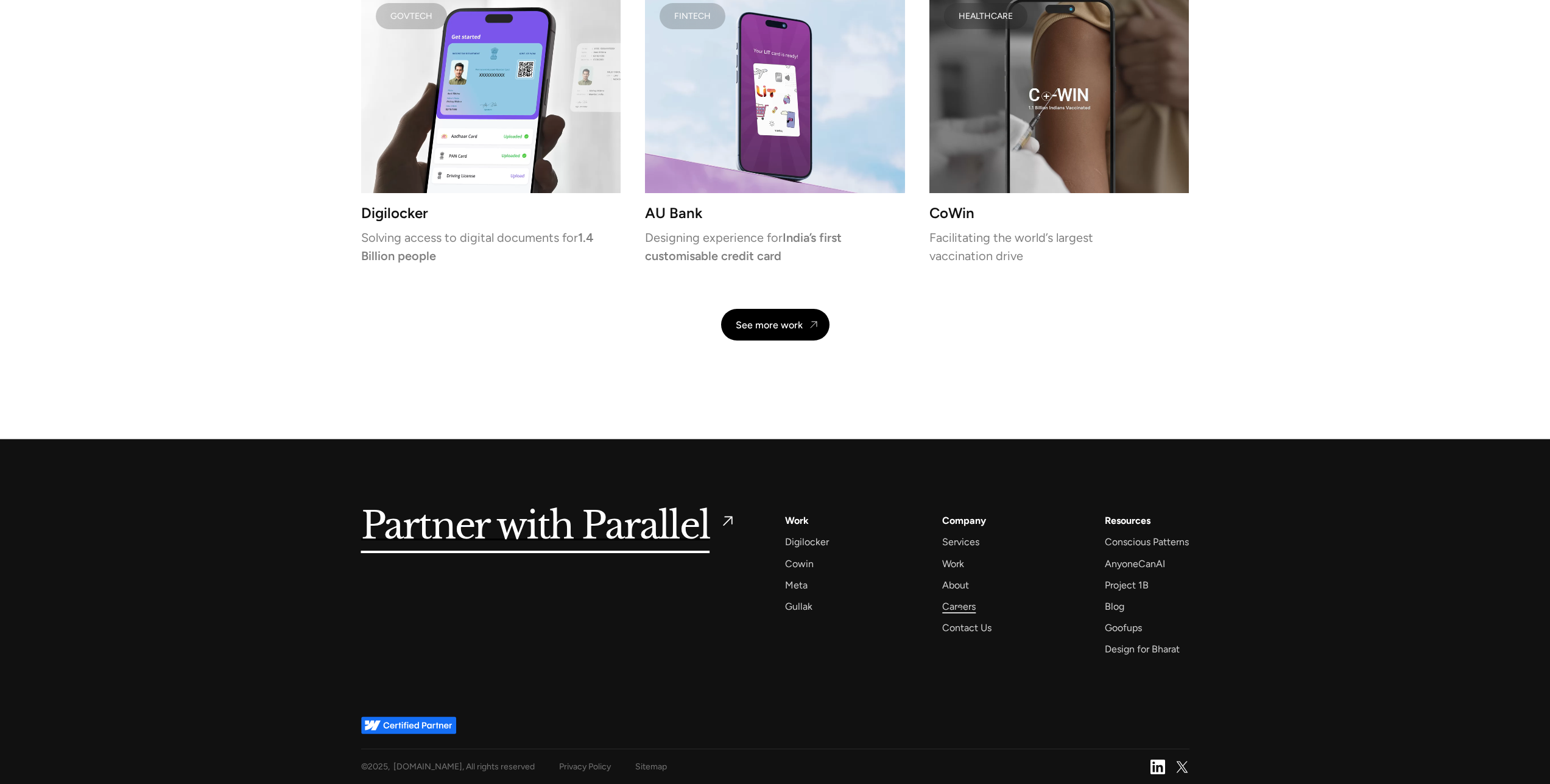
click at [959, 609] on div "Careers" at bounding box center [959, 606] width 33 height 16
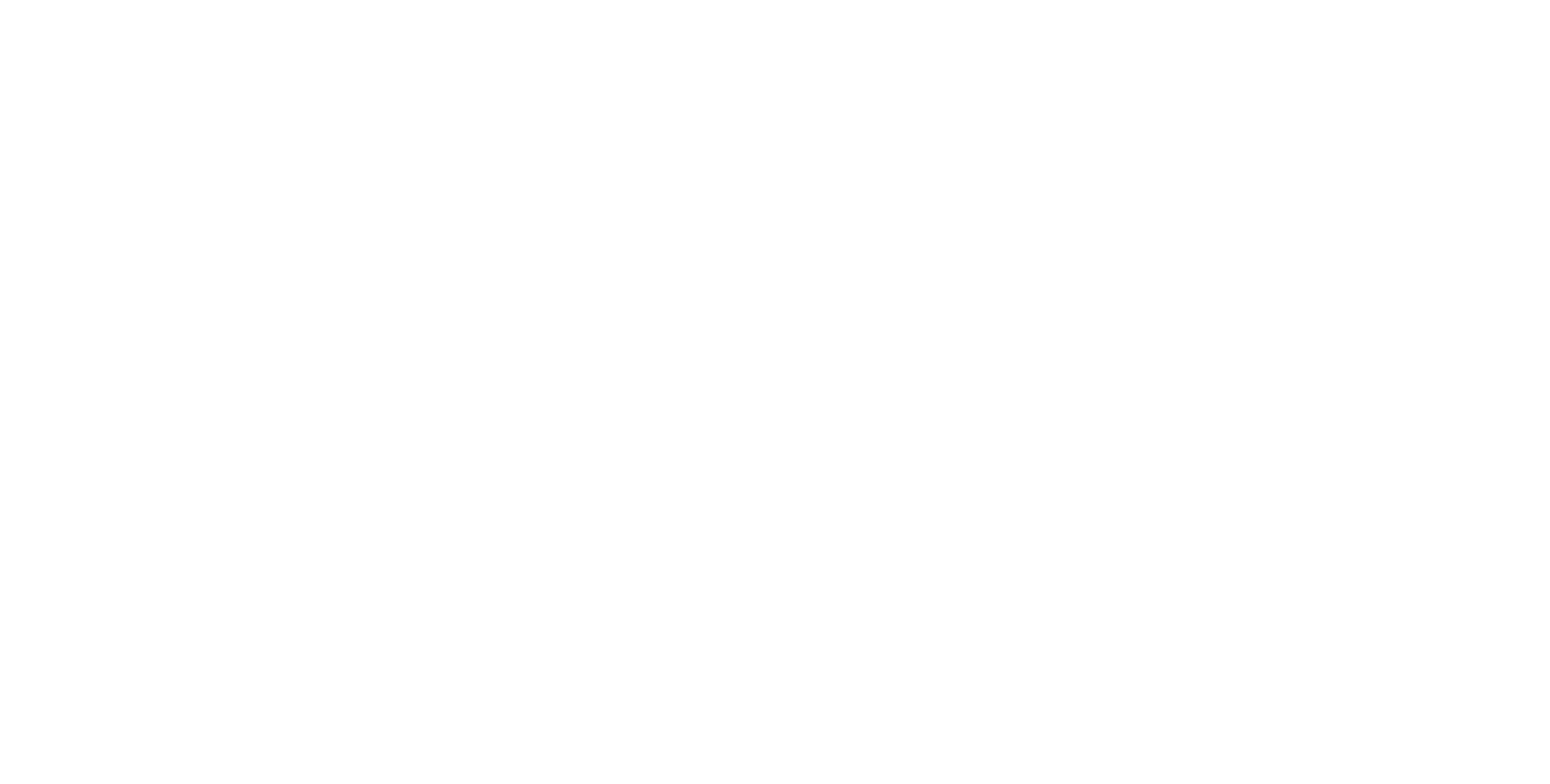
scroll to position [436, 0]
